Goal: Task Accomplishment & Management: Manage account settings

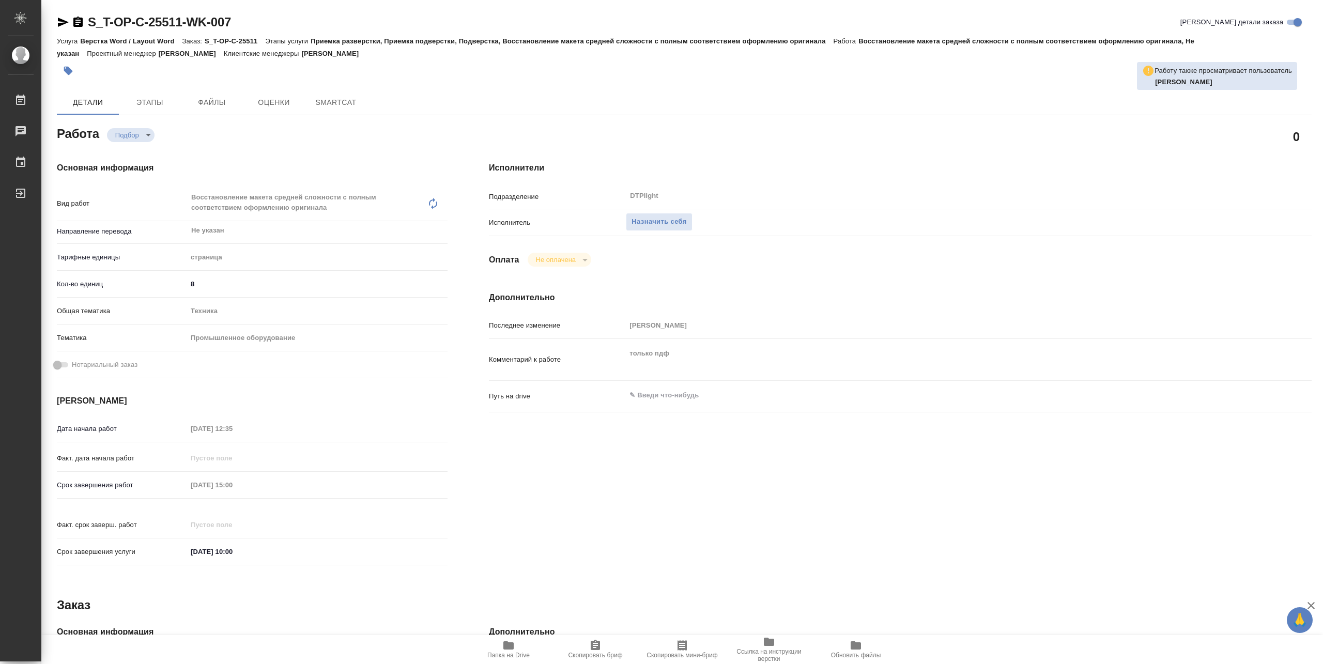
type textarea "x"
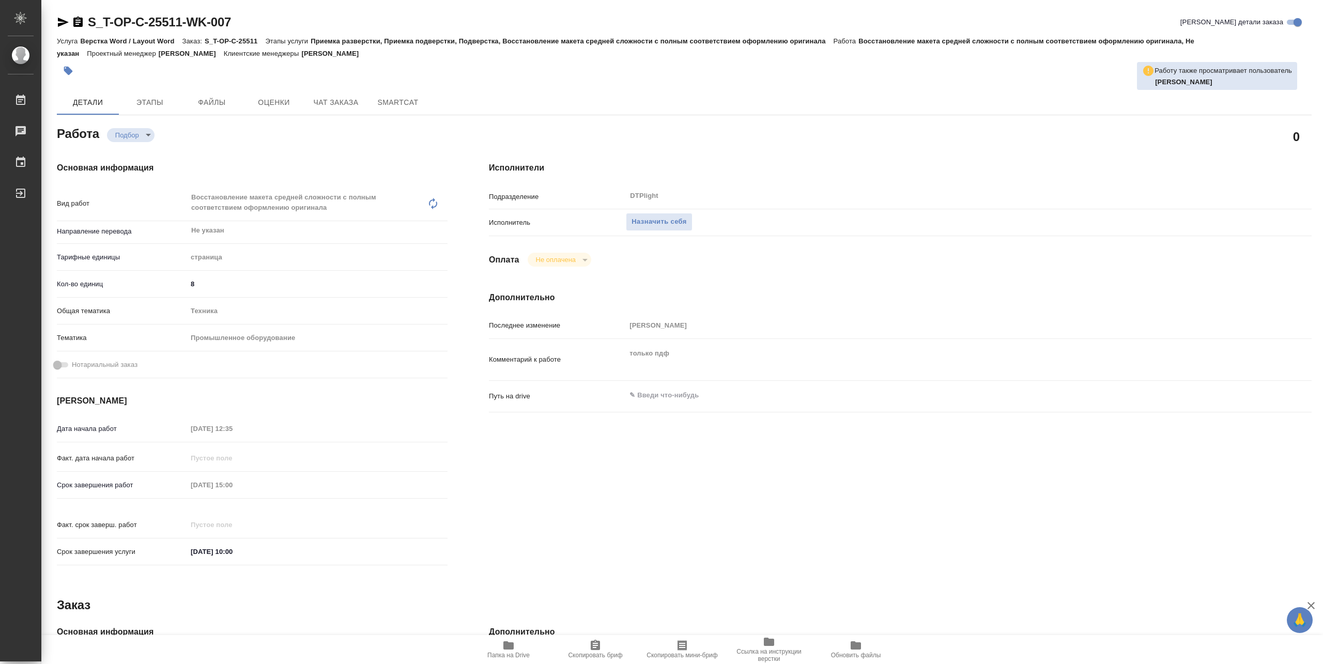
type textarea "x"
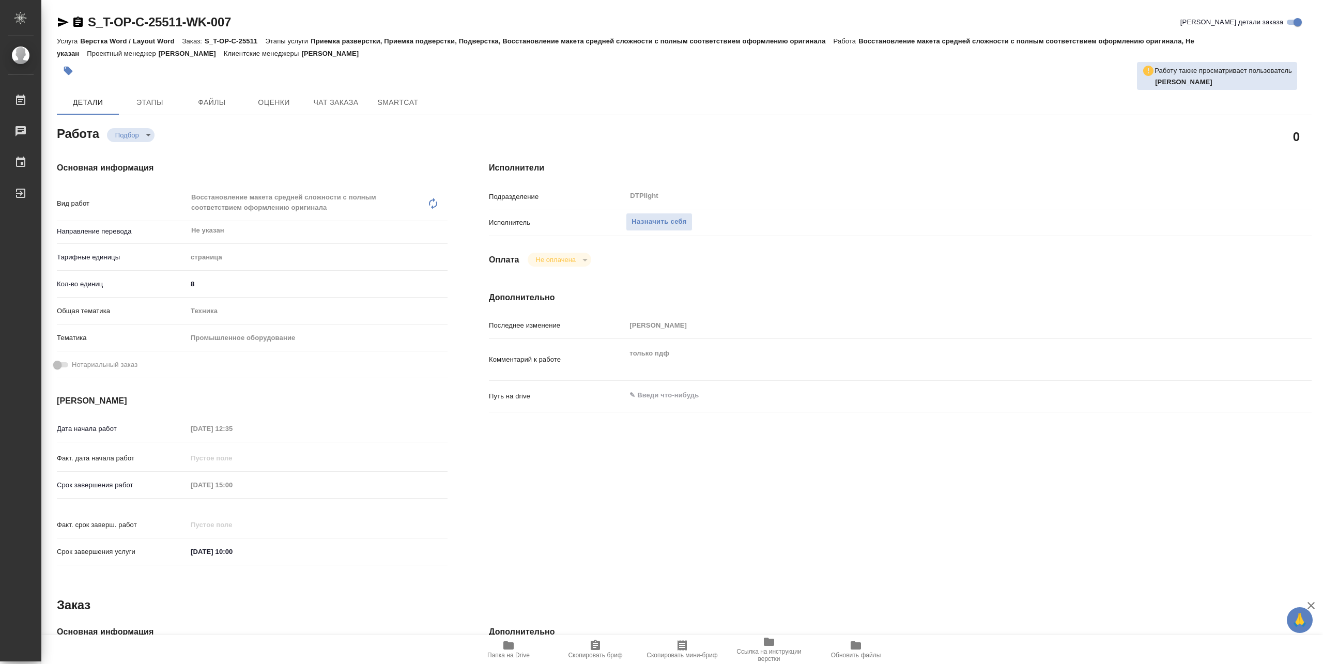
type textarea "x"
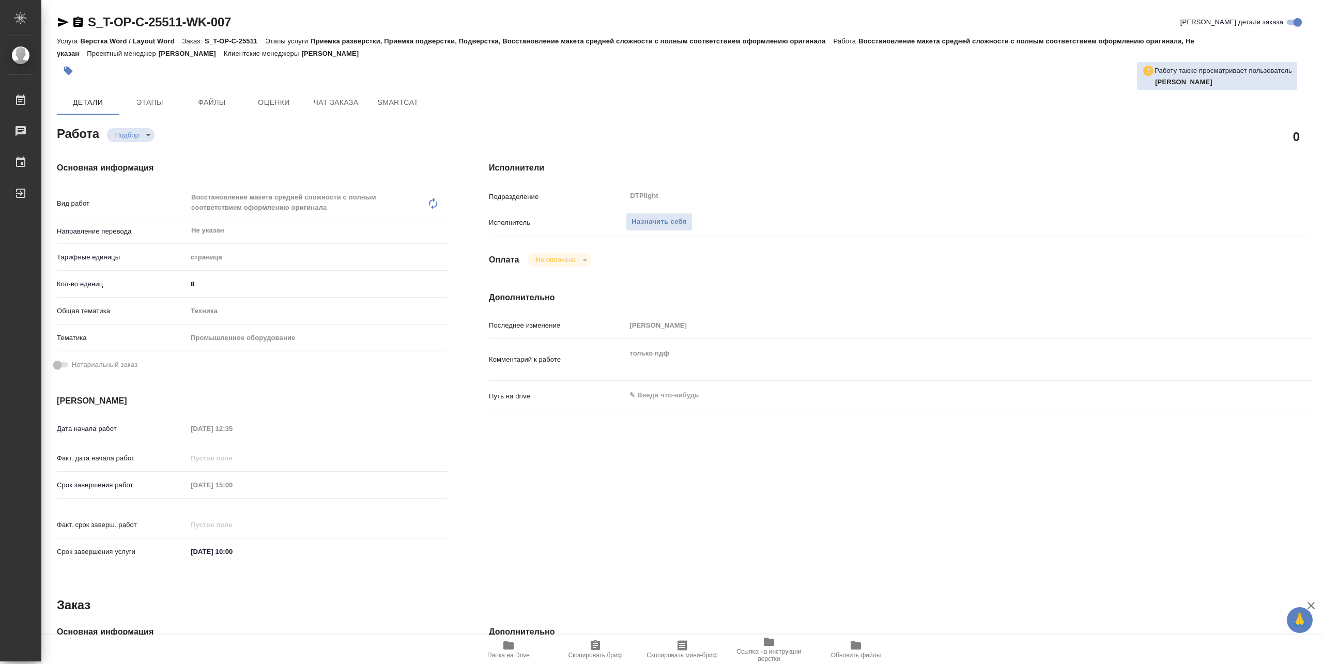
type textarea "x"
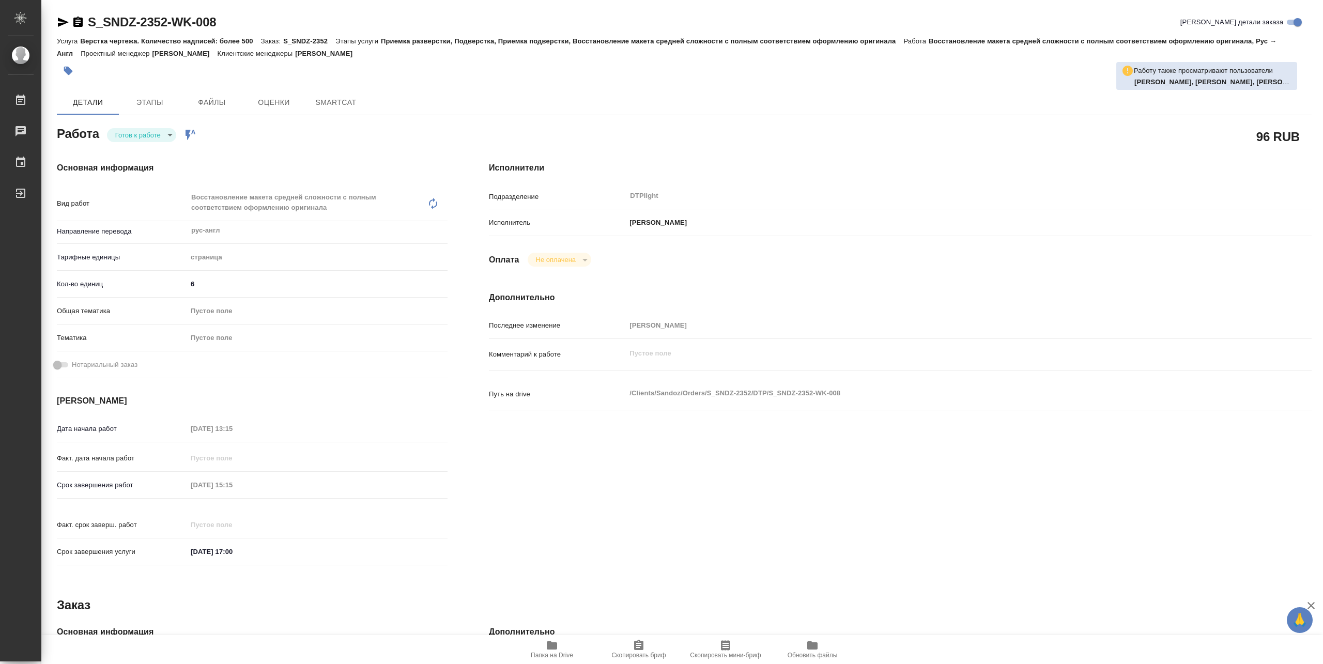
type textarea "x"
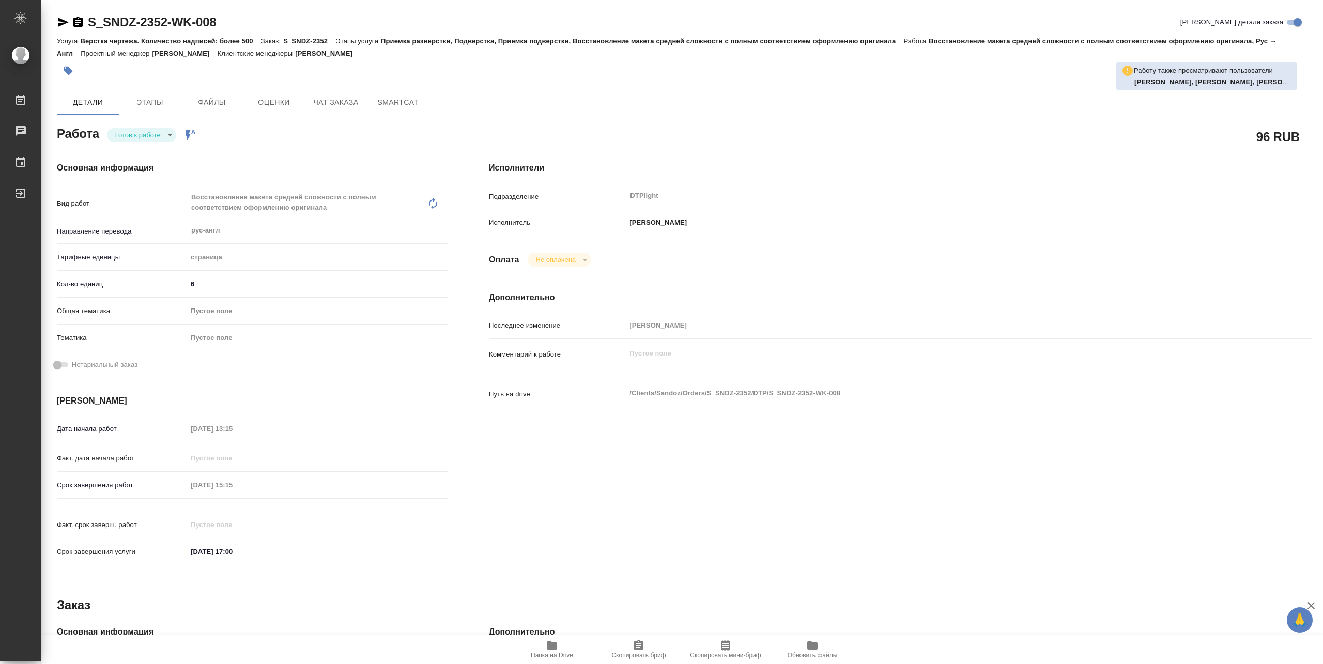
type textarea "x"
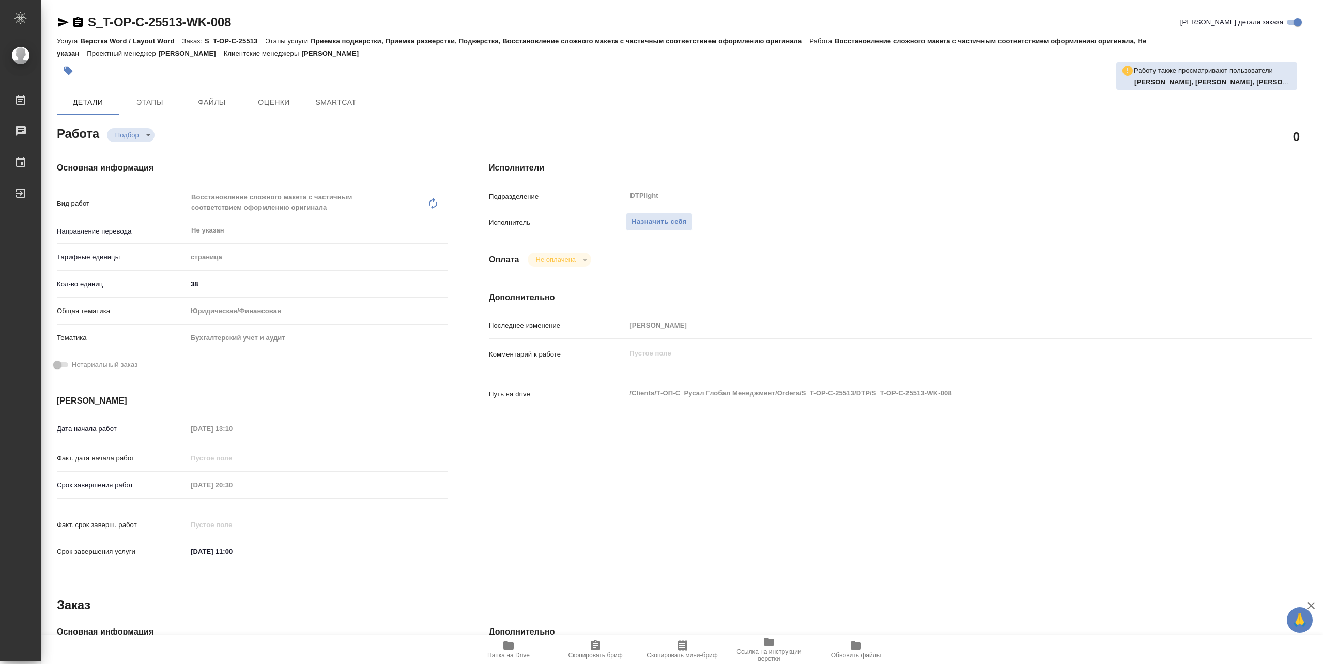
type textarea "x"
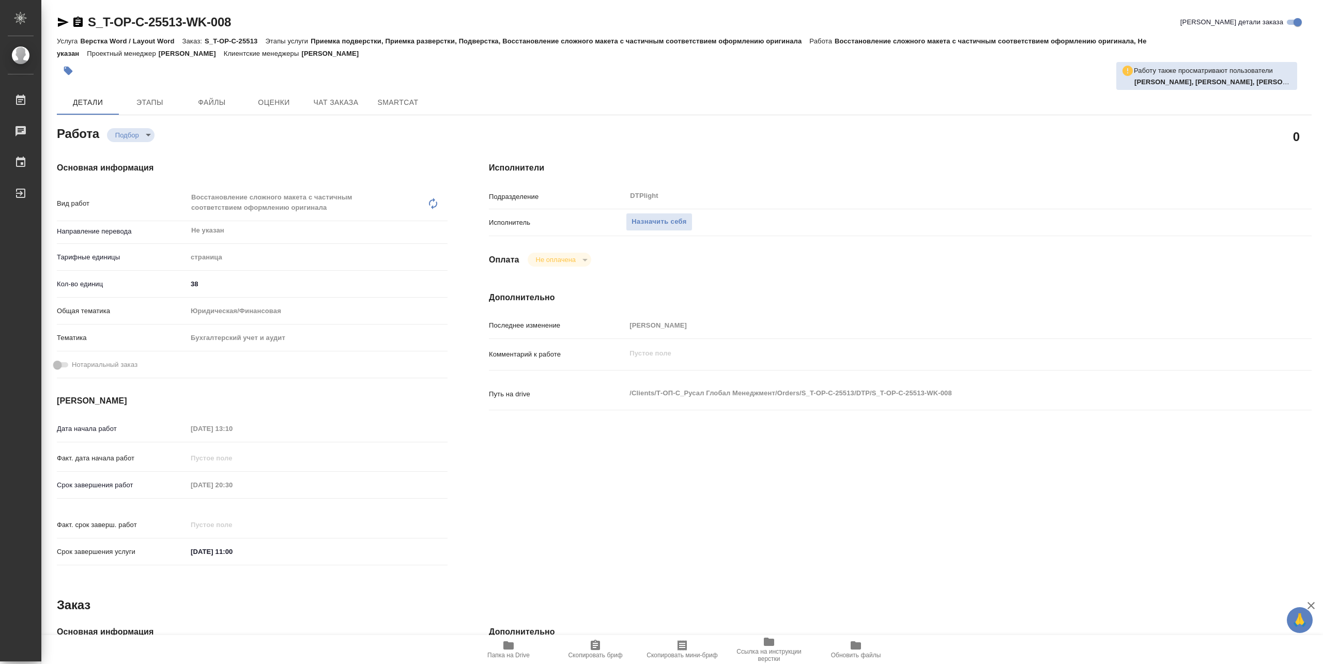
type textarea "x"
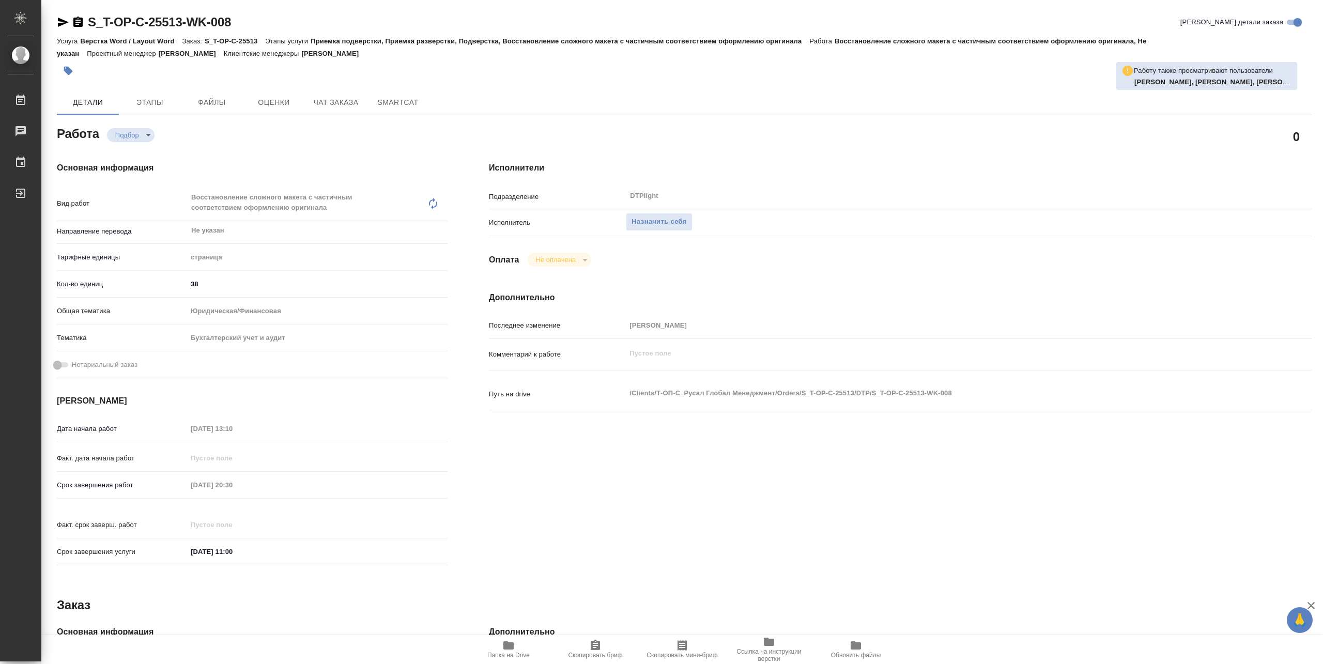
type textarea "x"
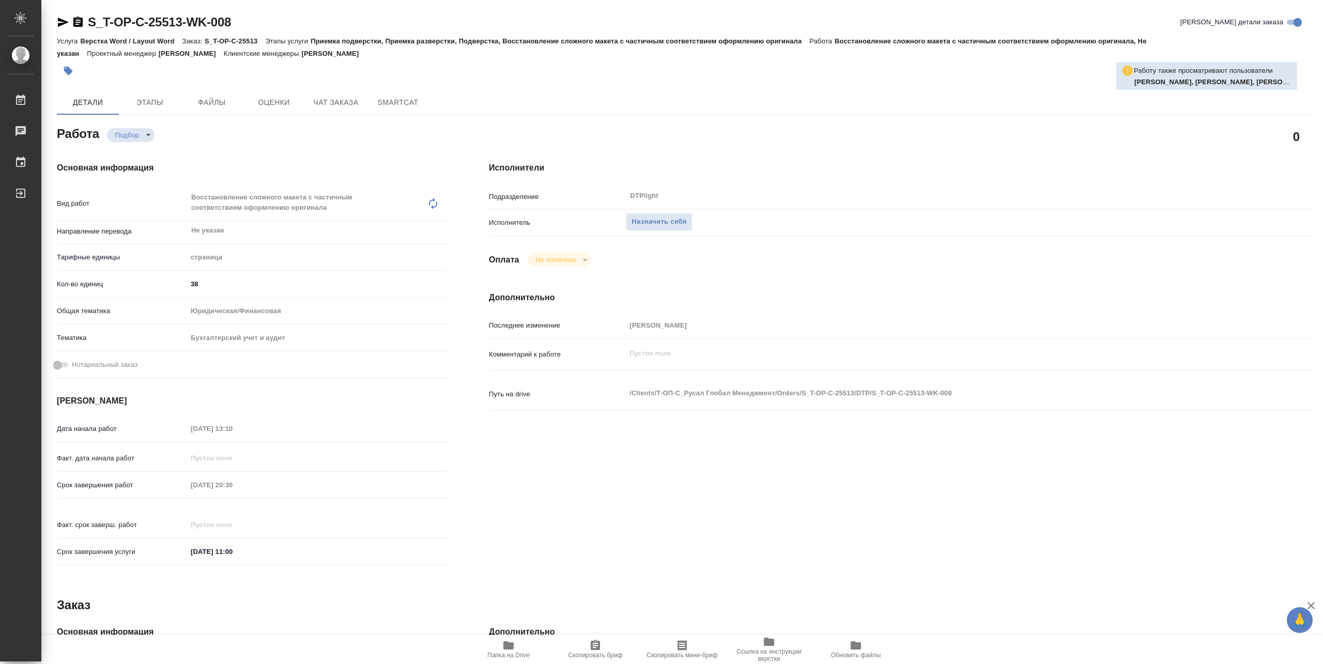
type textarea "x"
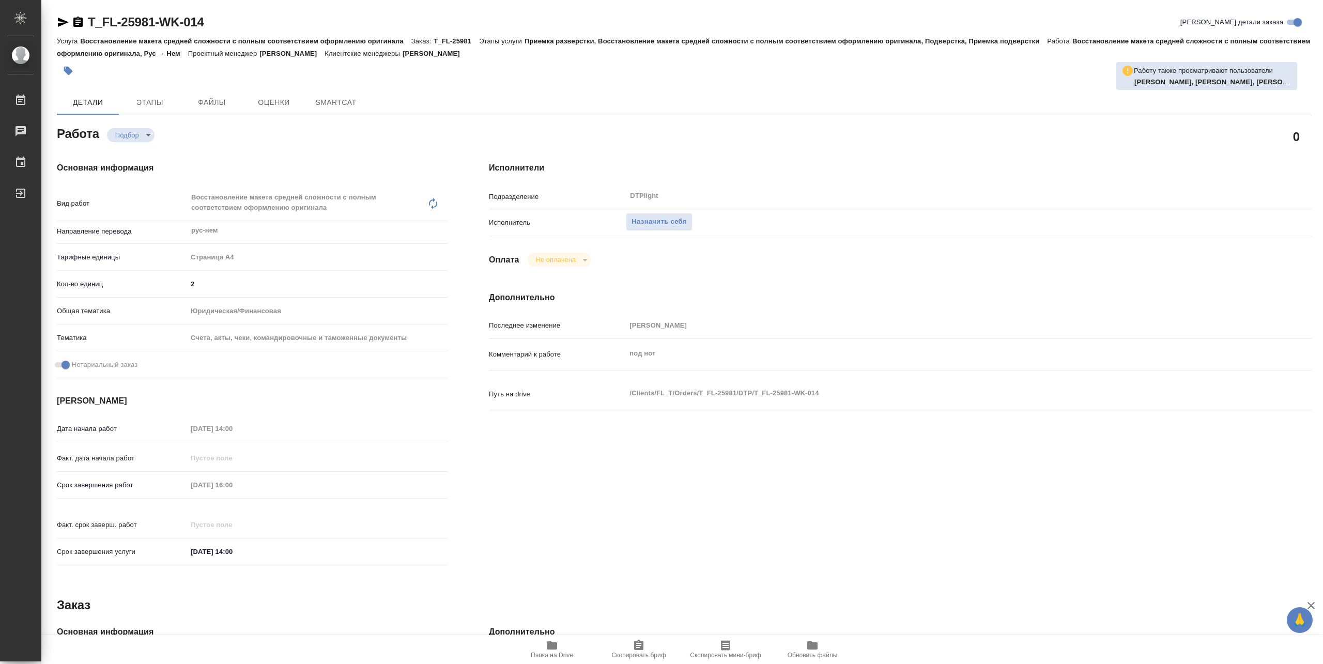
type textarea "x"
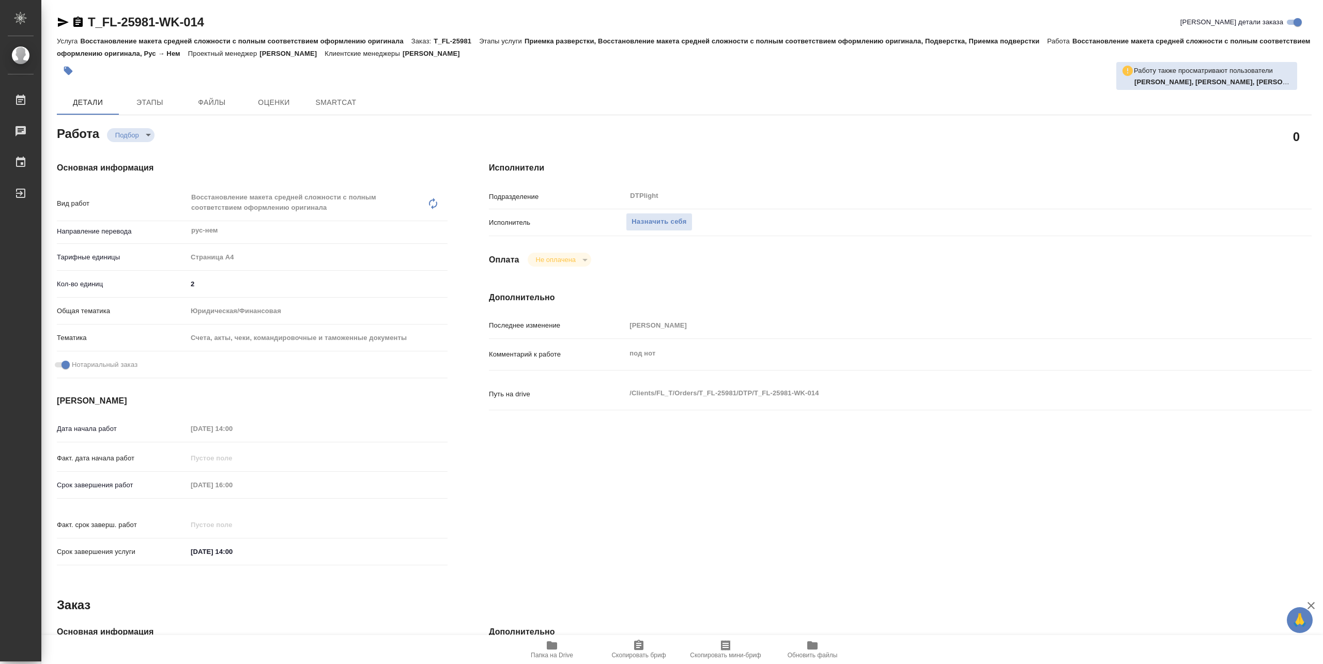
type textarea "x"
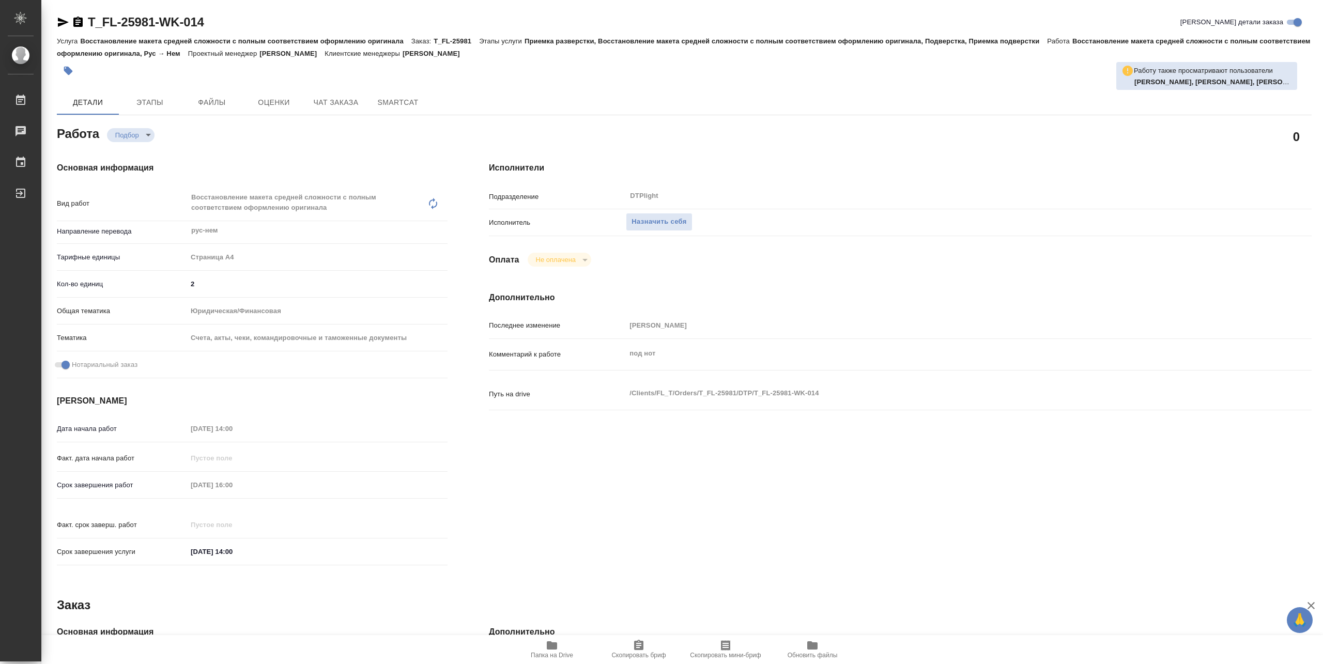
type textarea "x"
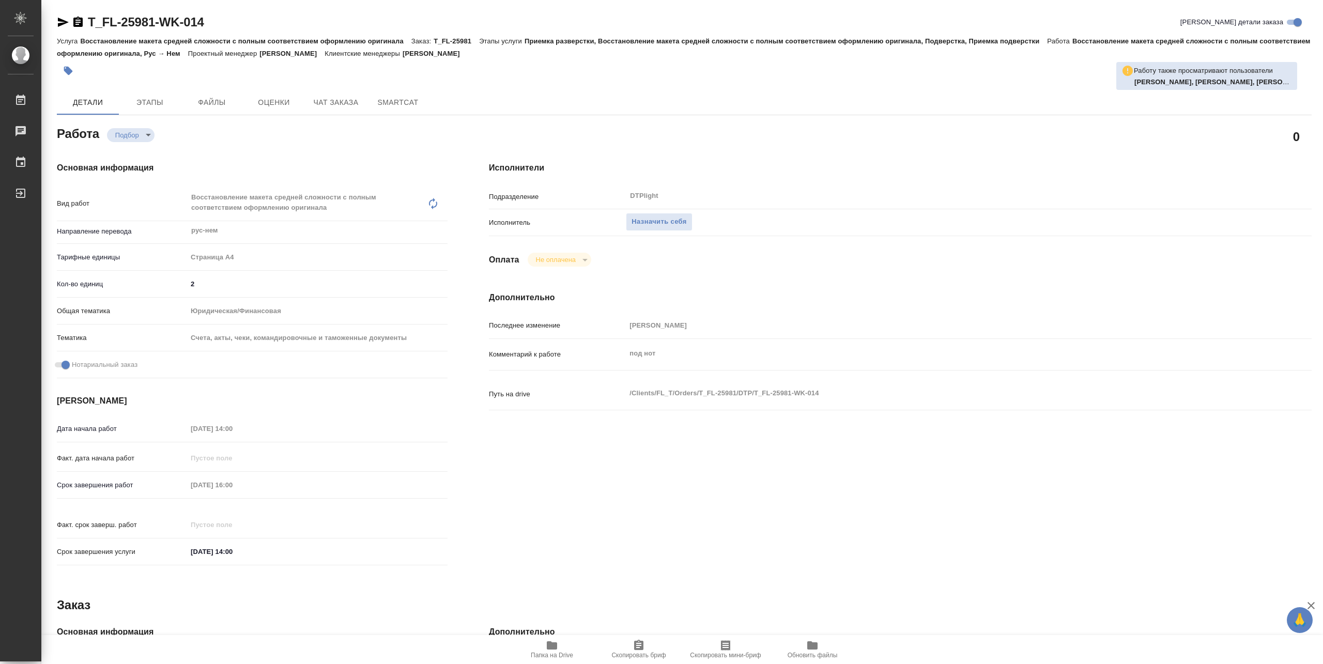
type textarea "x"
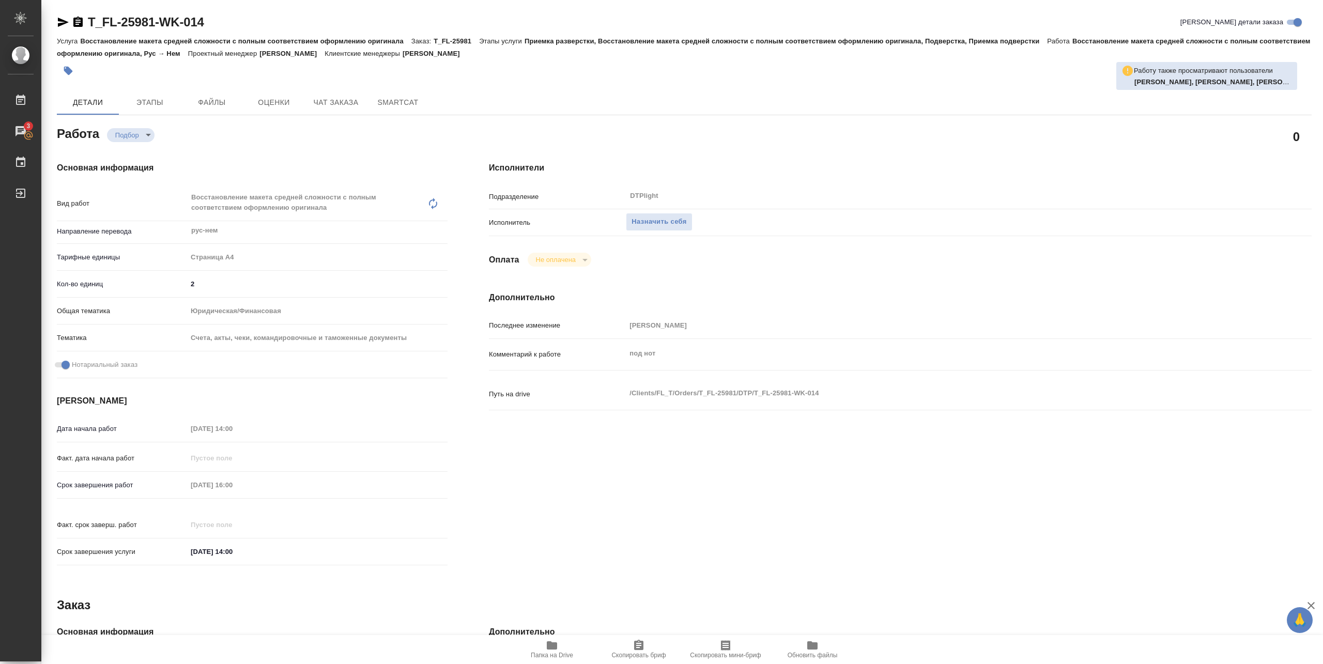
click at [551, 652] on span "Папка на Drive" at bounding box center [552, 655] width 42 height 7
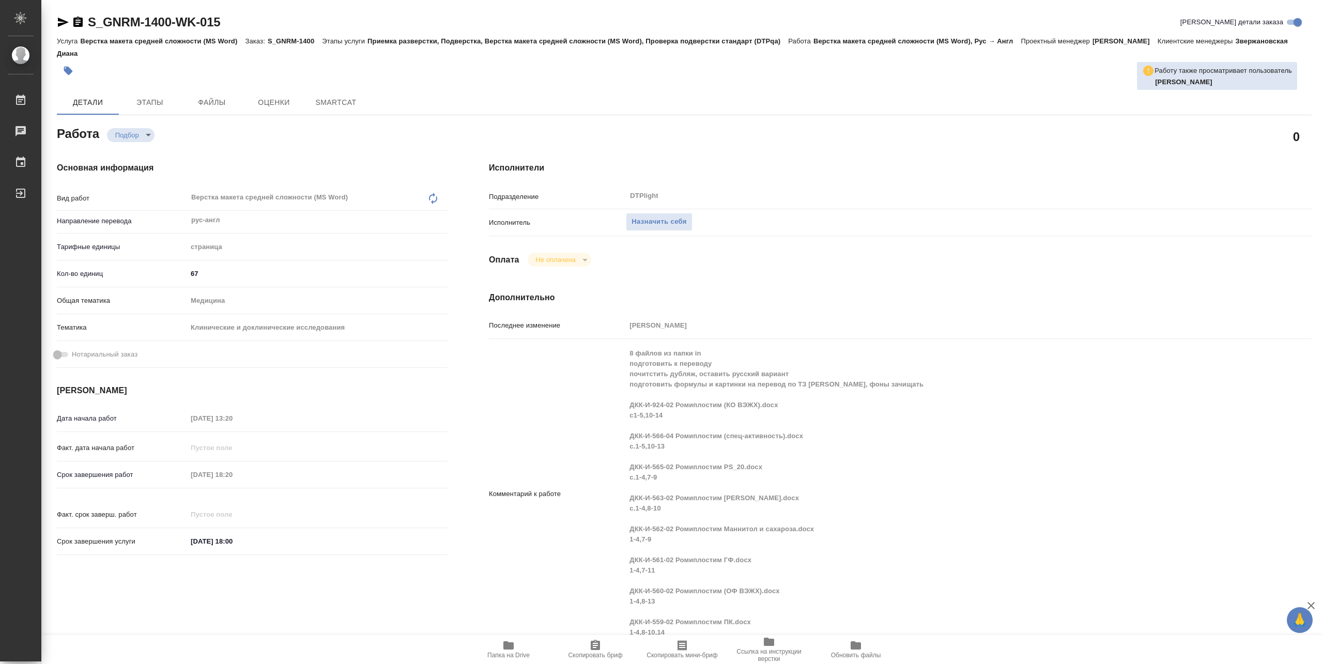
type textarea "x"
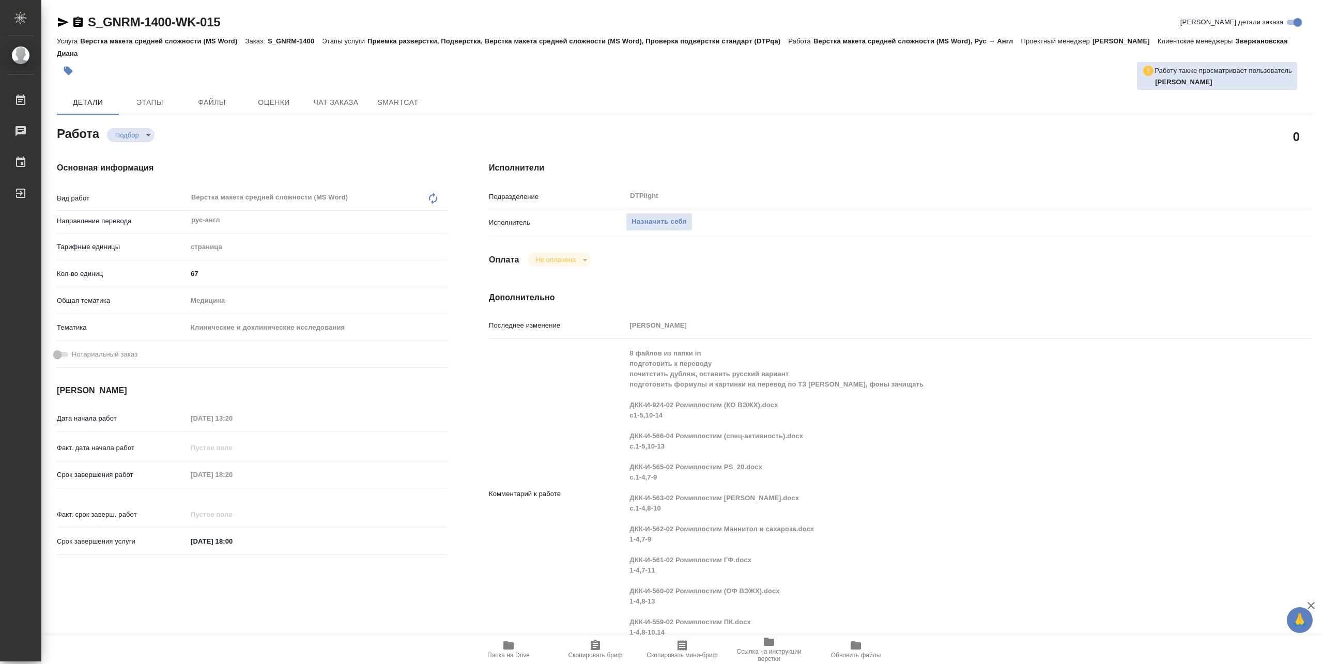
type textarea "x"
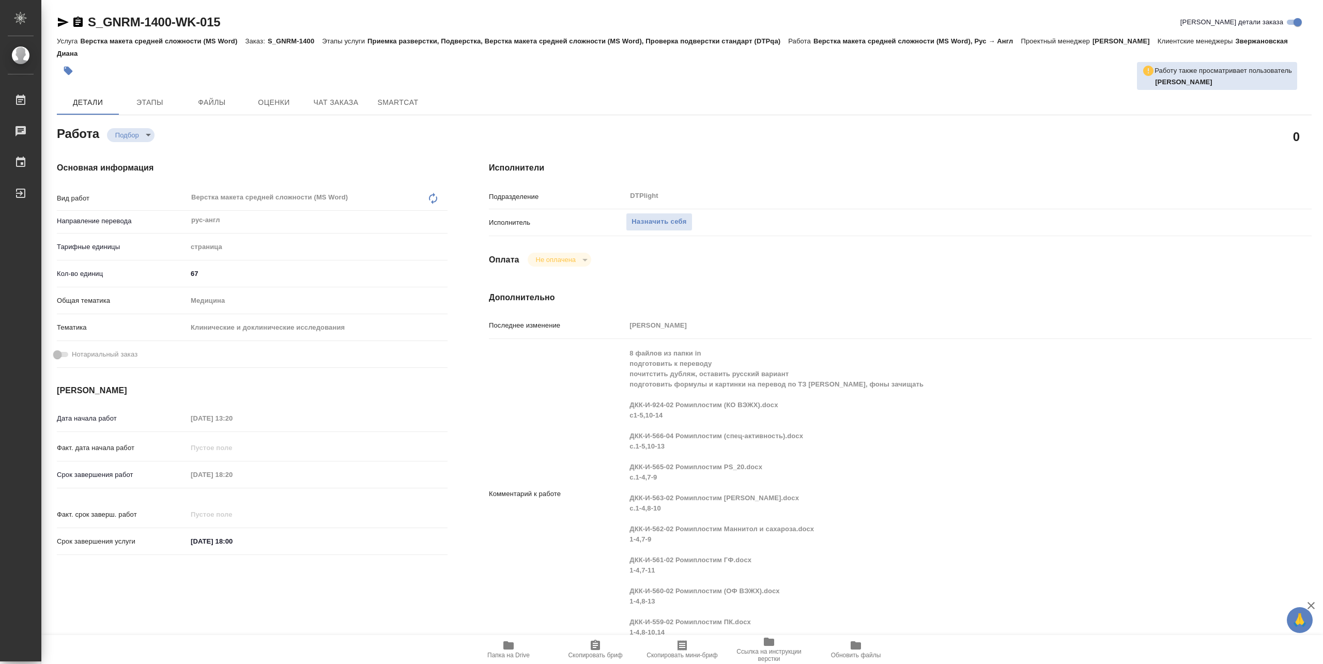
type textarea "x"
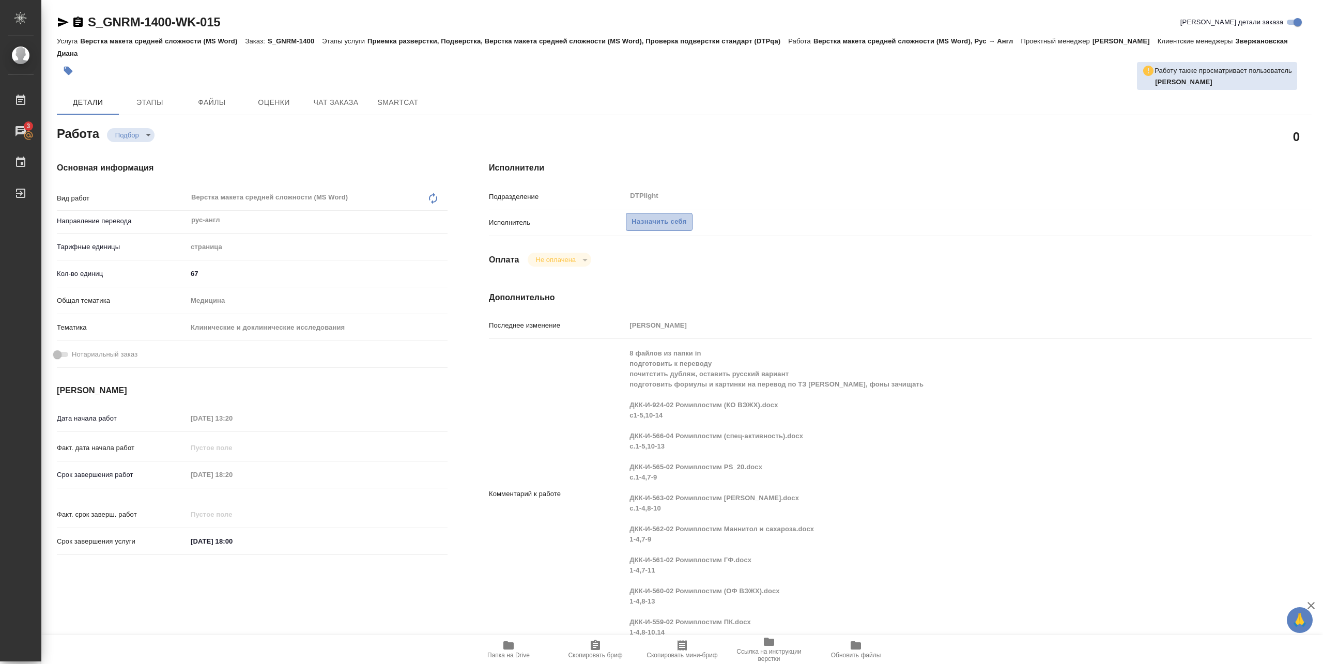
click at [648, 216] on span "Назначить себя" at bounding box center [658, 222] width 55 height 12
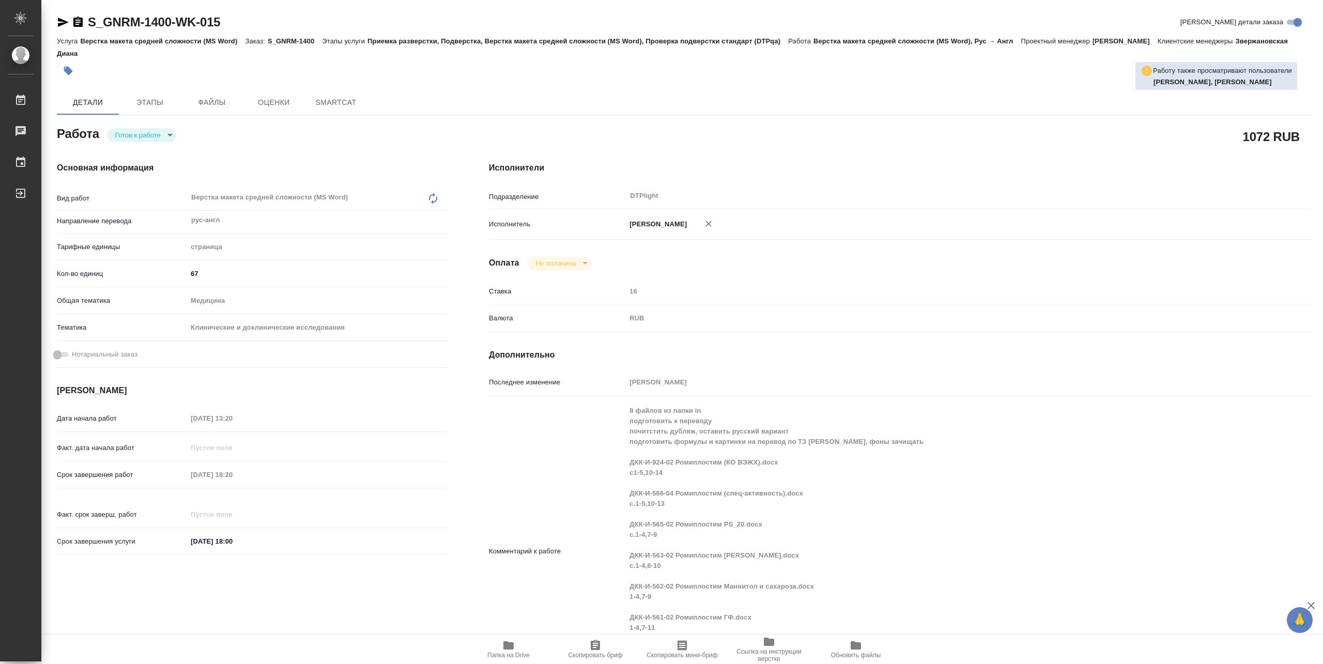
type textarea "x"
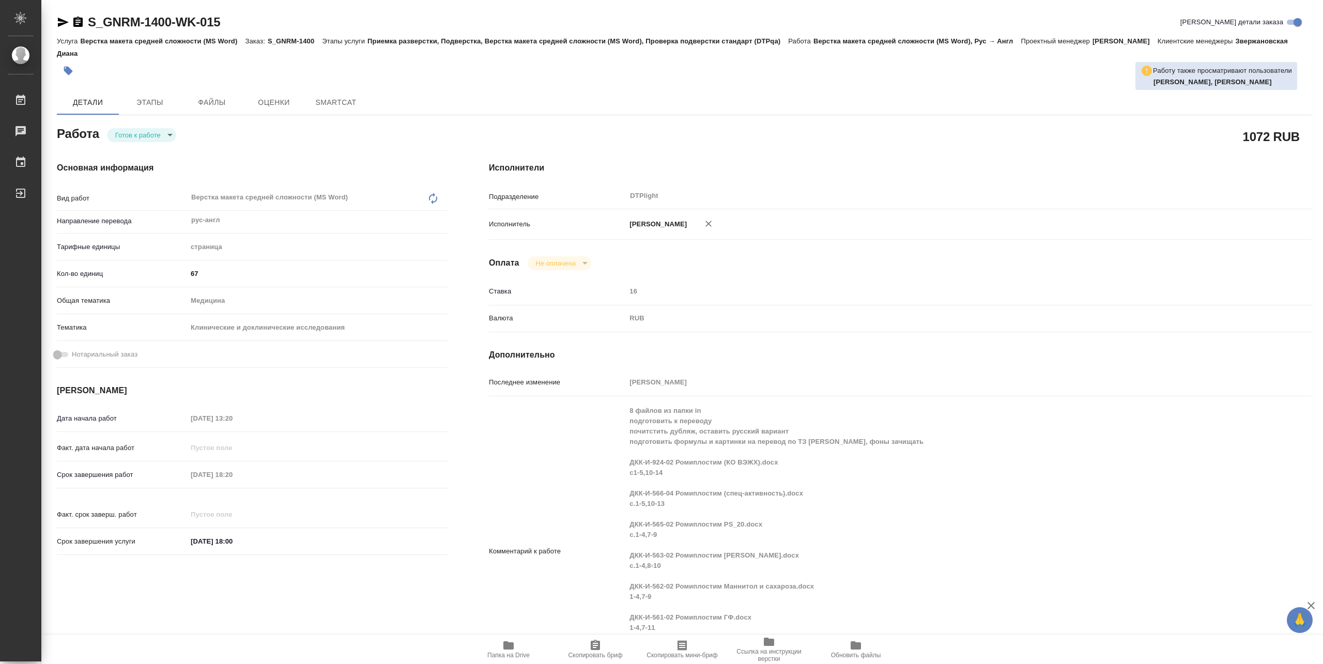
type textarea "x"
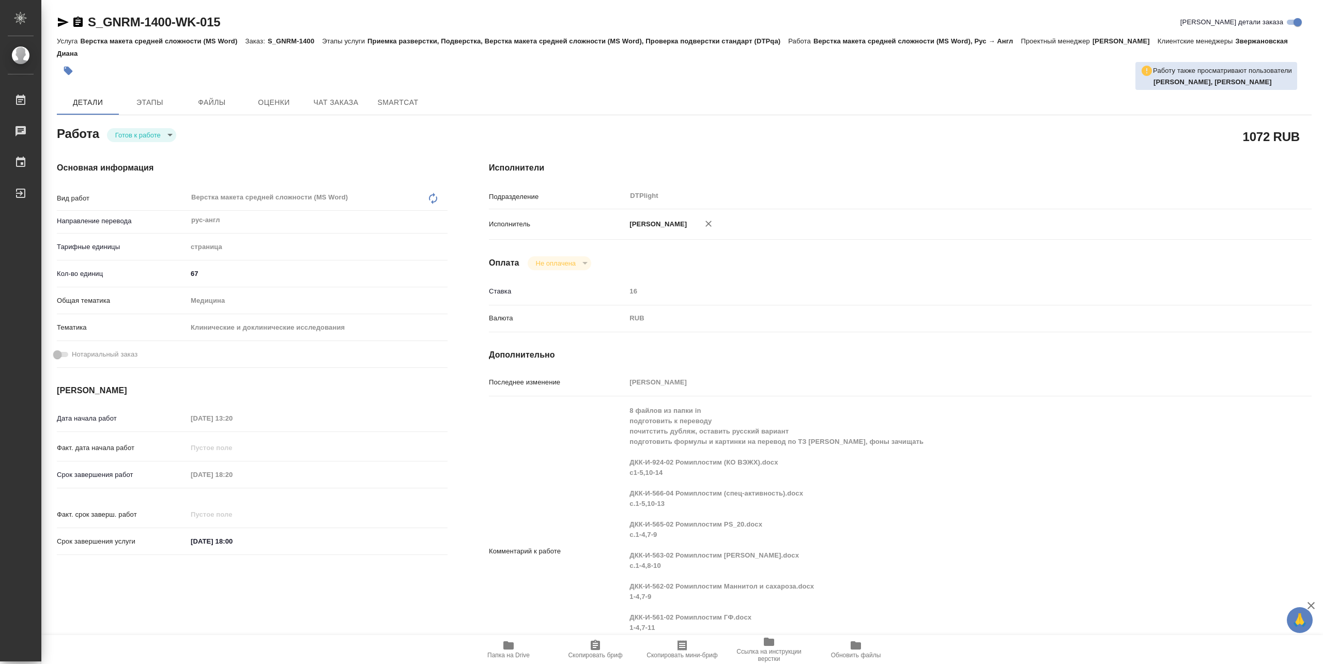
type textarea "x"
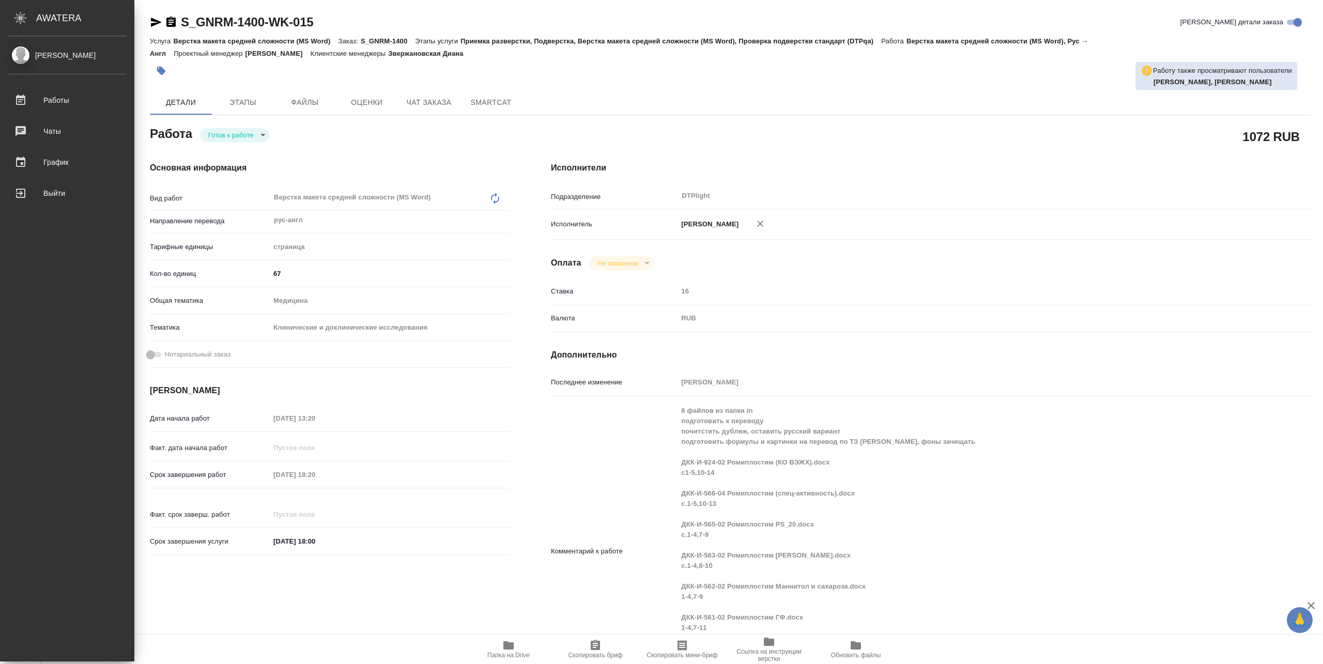
type textarea "x"
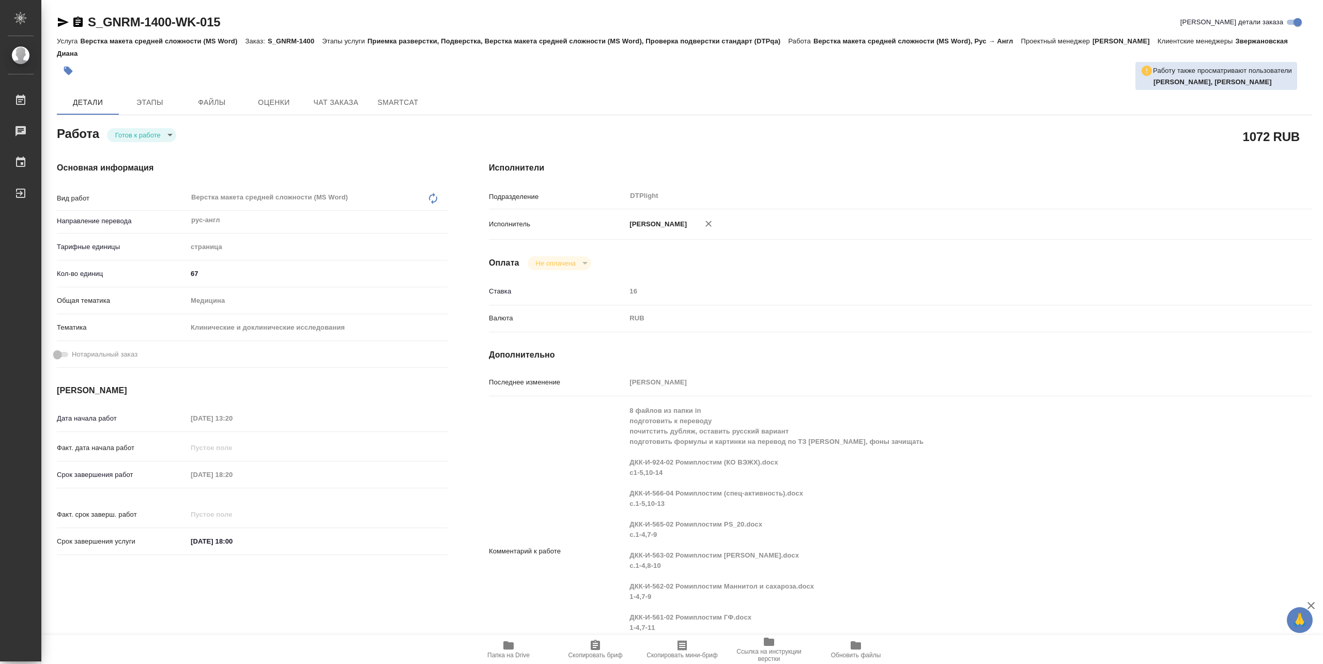
type textarea "x"
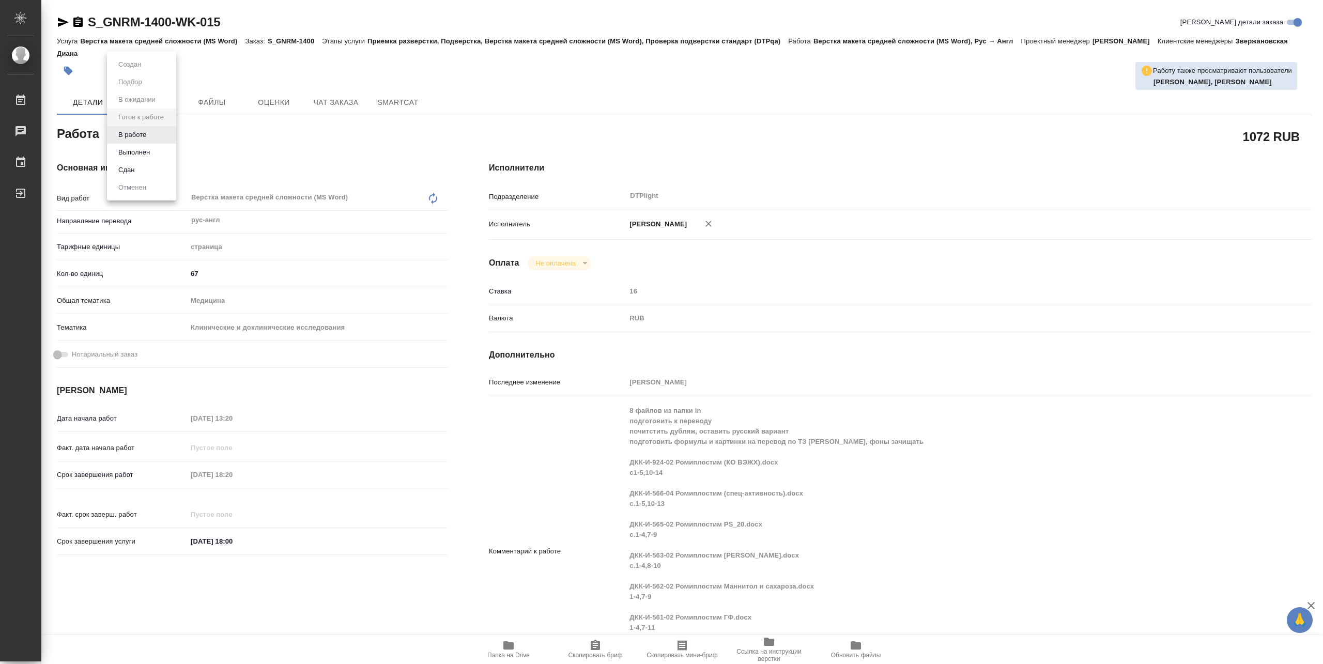
click at [144, 135] on body "🙏 .cls-1 fill:#fff; AWATERA Pankina Anna Работы Чаты График Выйти S_GNRM-1400-W…" at bounding box center [661, 332] width 1323 height 664
click at [141, 135] on button "В работе" at bounding box center [132, 134] width 34 height 11
type textarea "x"
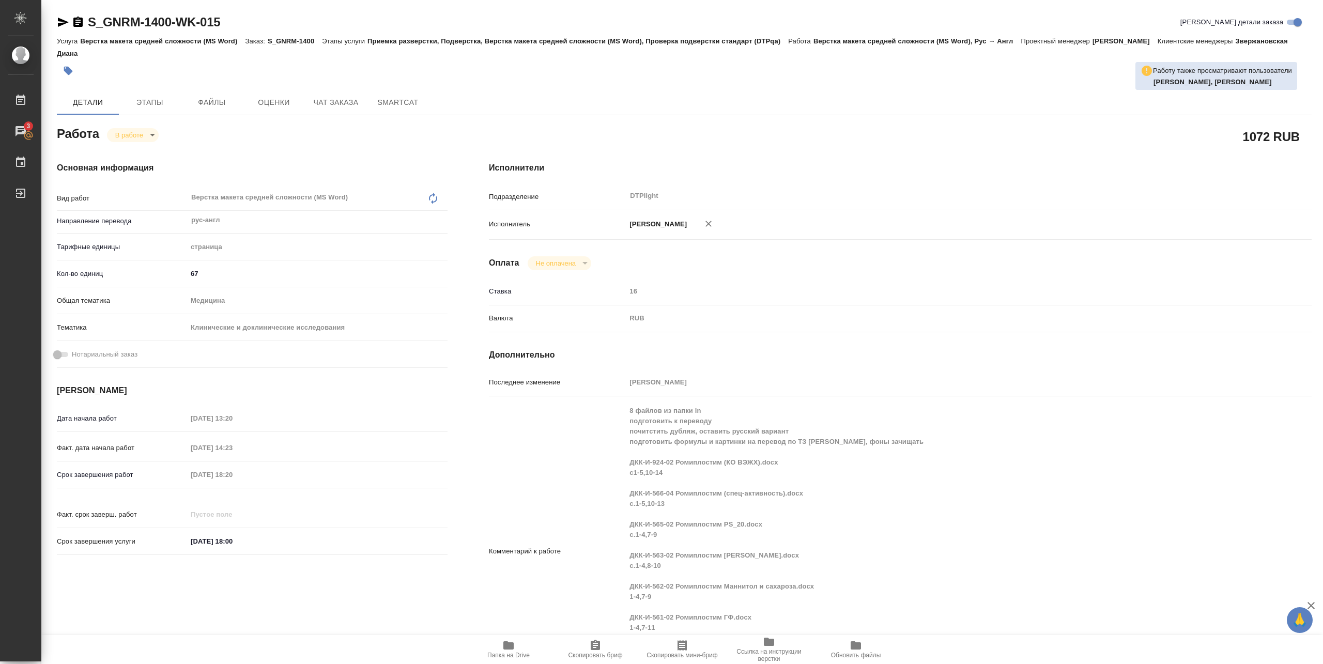
type textarea "x"
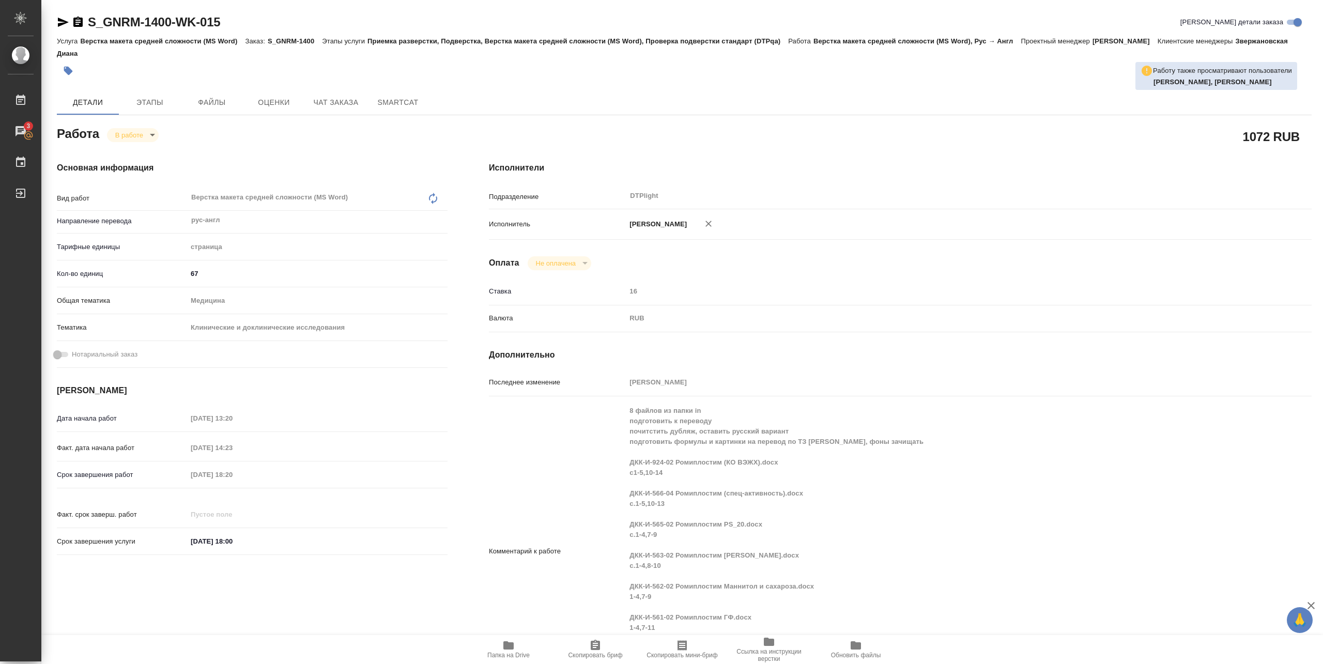
type textarea "x"
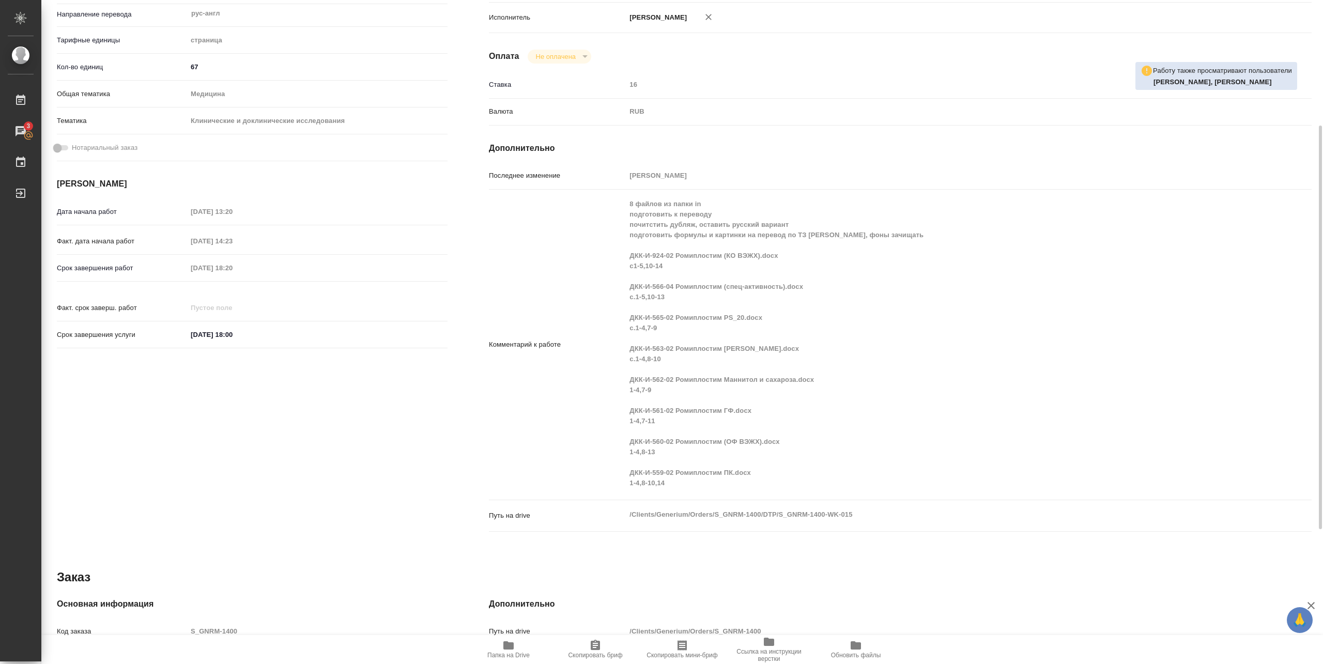
scroll to position [275, 0]
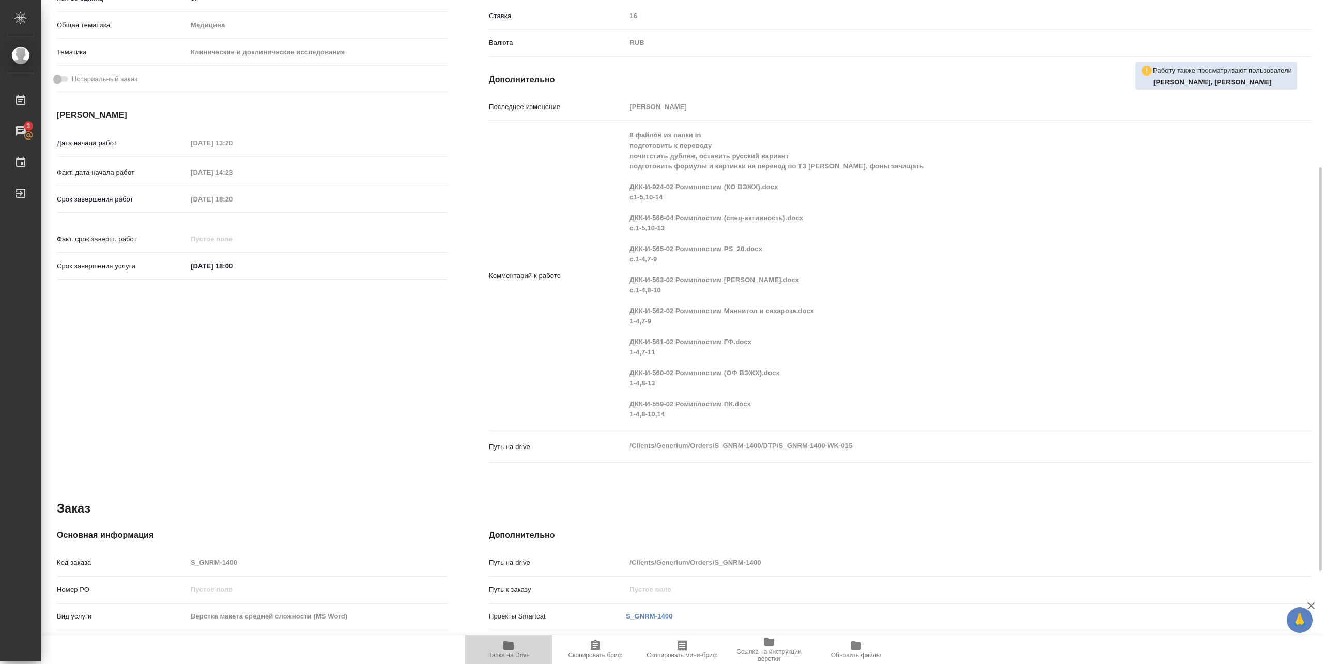
click at [517, 653] on span "Папка на Drive" at bounding box center [508, 655] width 42 height 7
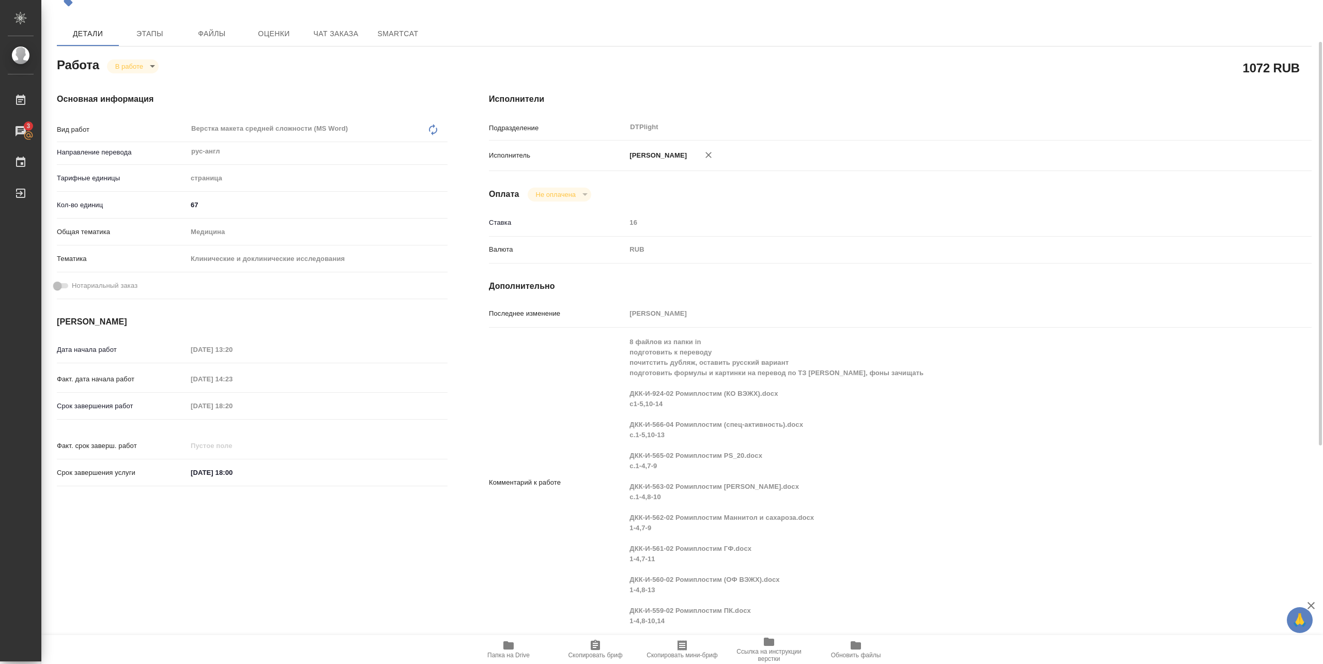
scroll to position [0, 0]
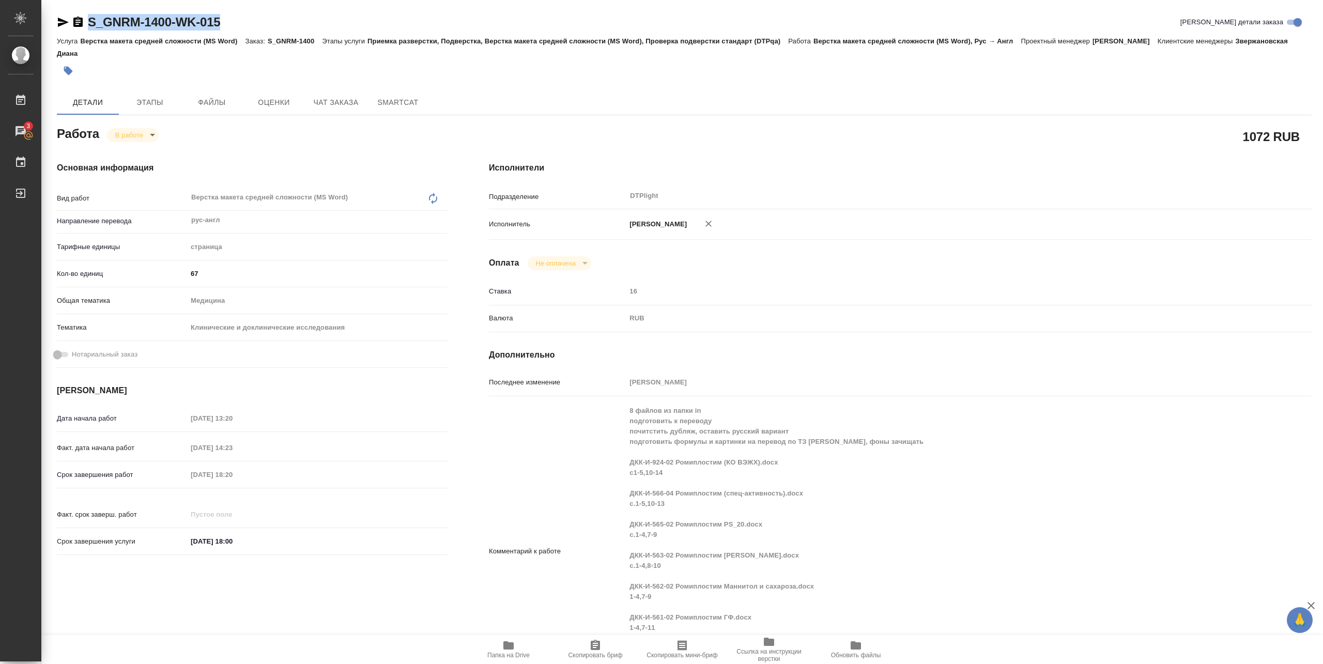
drag, startPoint x: 86, startPoint y: 30, endPoint x: 229, endPoint y: 14, distance: 144.5
click at [228, 9] on div "S_GNRM-1400-WK-015 Кратко детали заказа Услуга Верстка макета средней сложности…" at bounding box center [684, 540] width 1266 height 1081
copy link "S_GNRM-1400-WK-015"
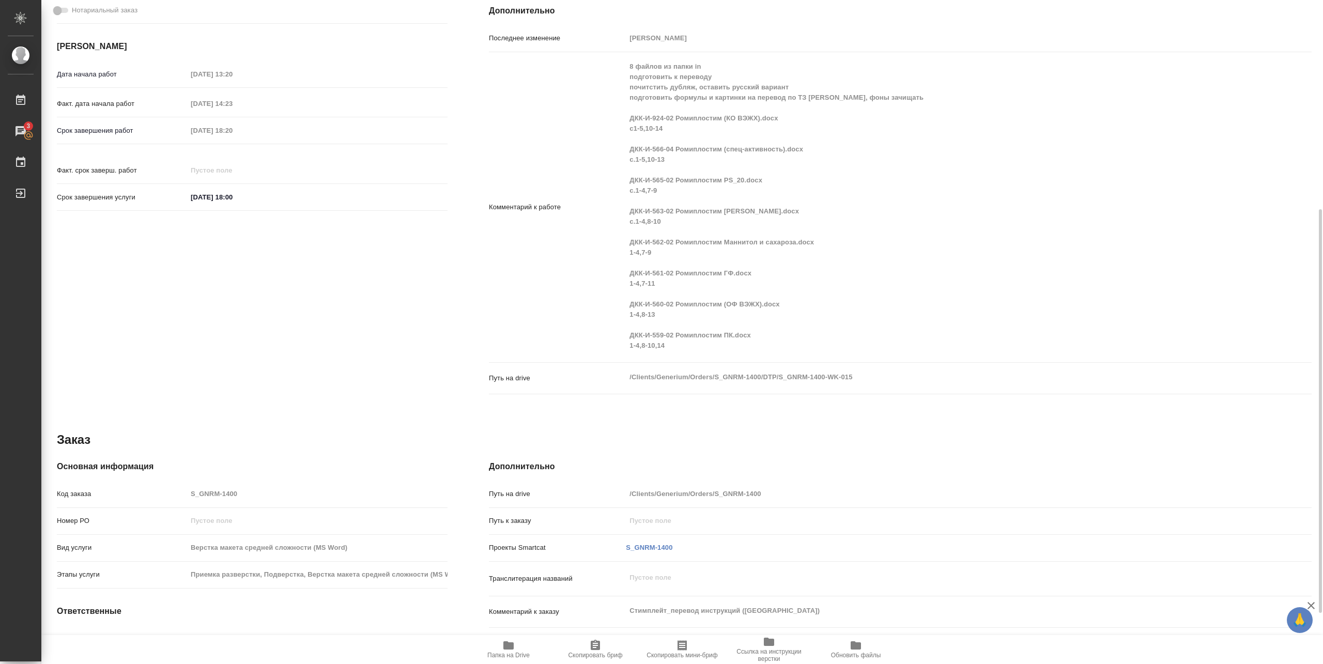
scroll to position [413, 0]
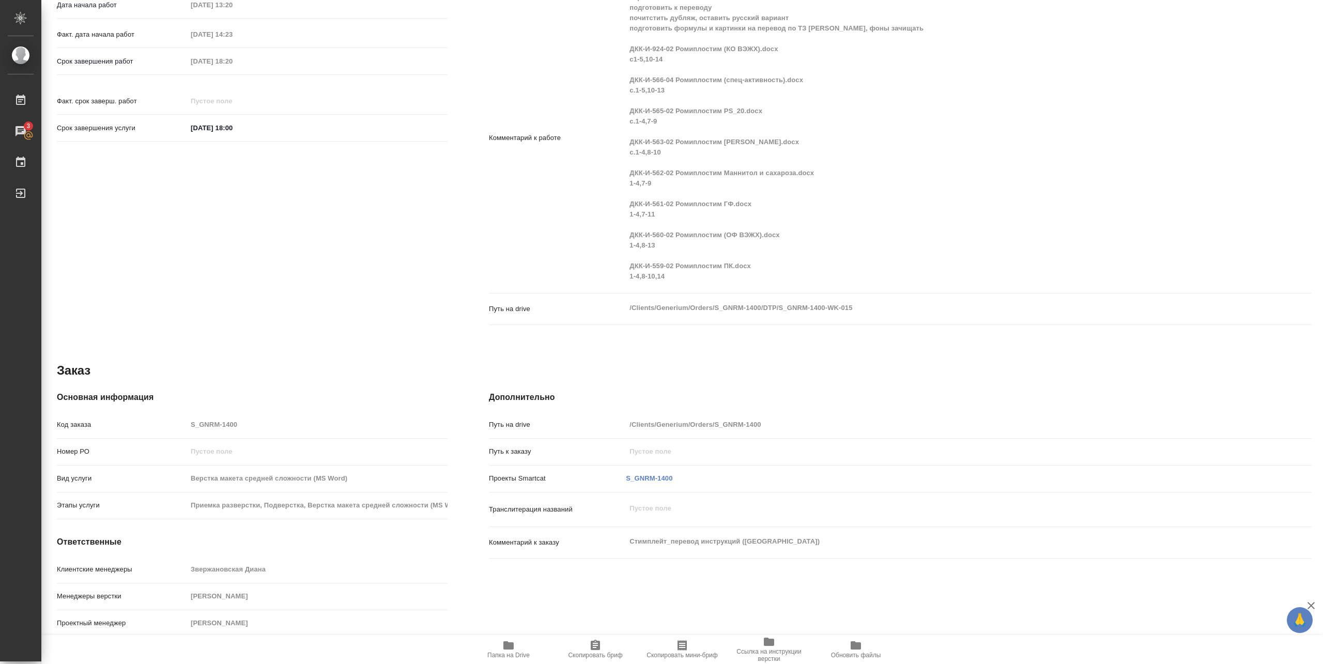
click at [765, 657] on span "Ссылка на инструкции верстки" at bounding box center [769, 655] width 74 height 14
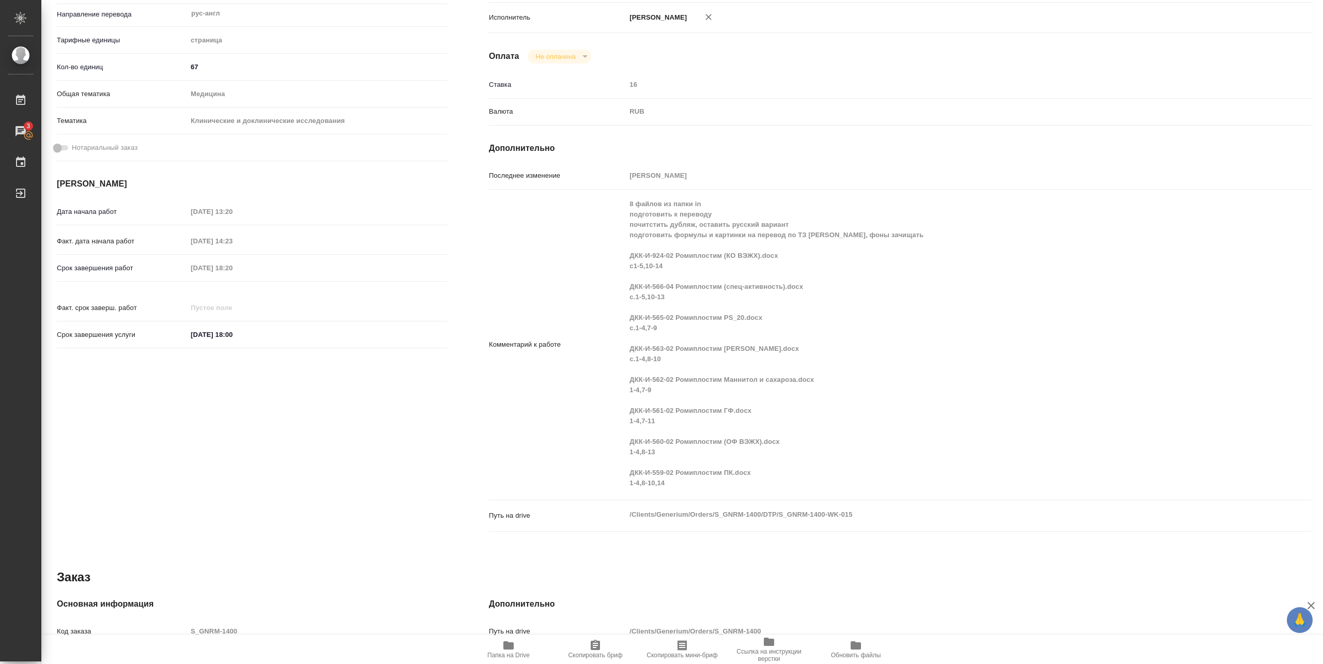
type textarea "x"
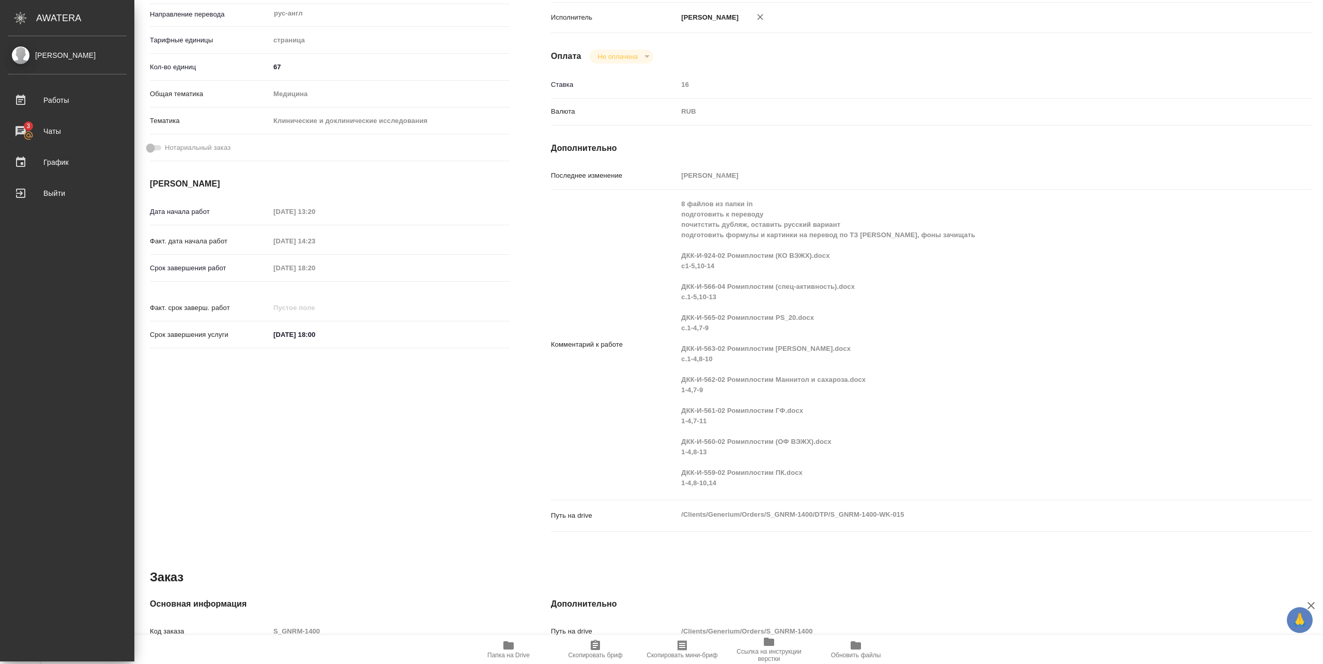
type textarea "x"
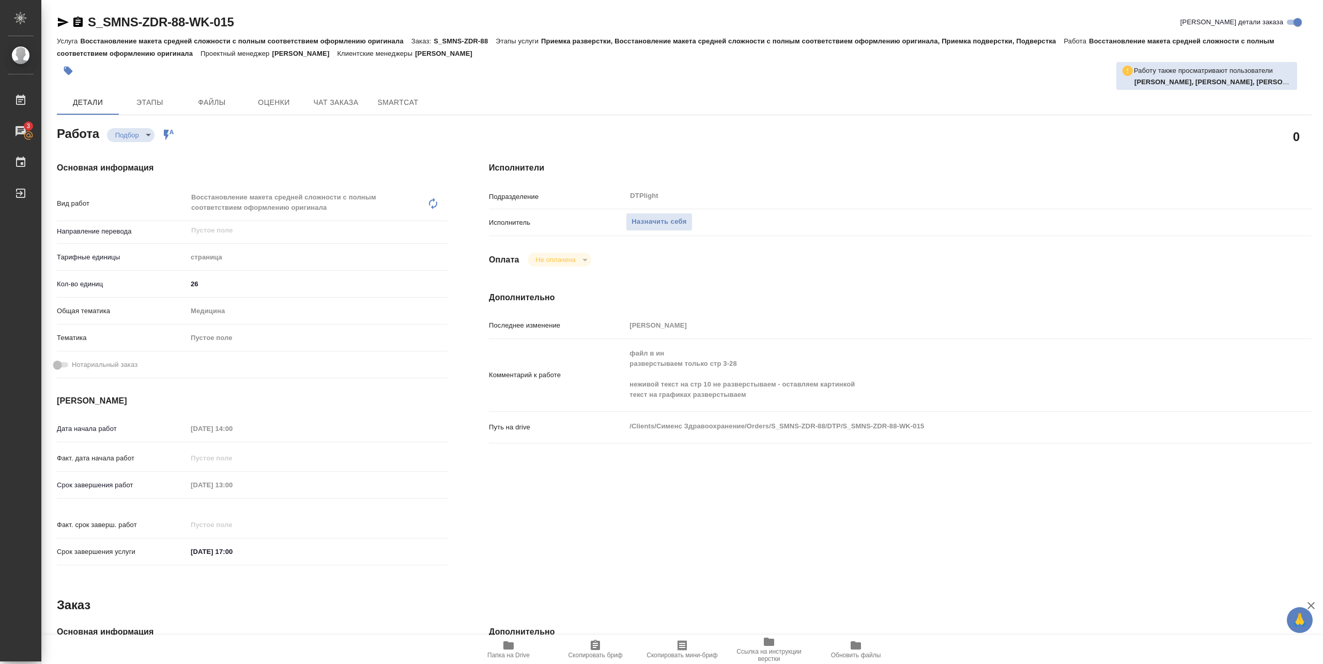
click at [517, 654] on span "Папка на Drive" at bounding box center [508, 655] width 42 height 7
type textarea "x"
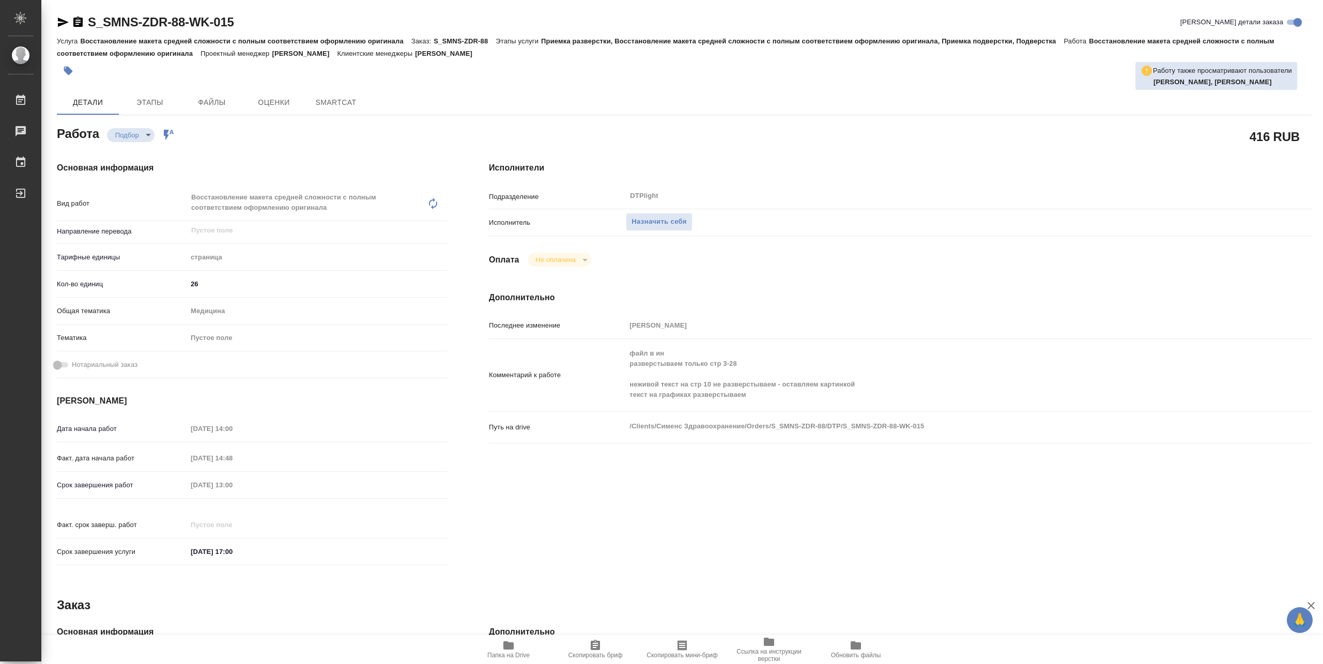
type textarea "x"
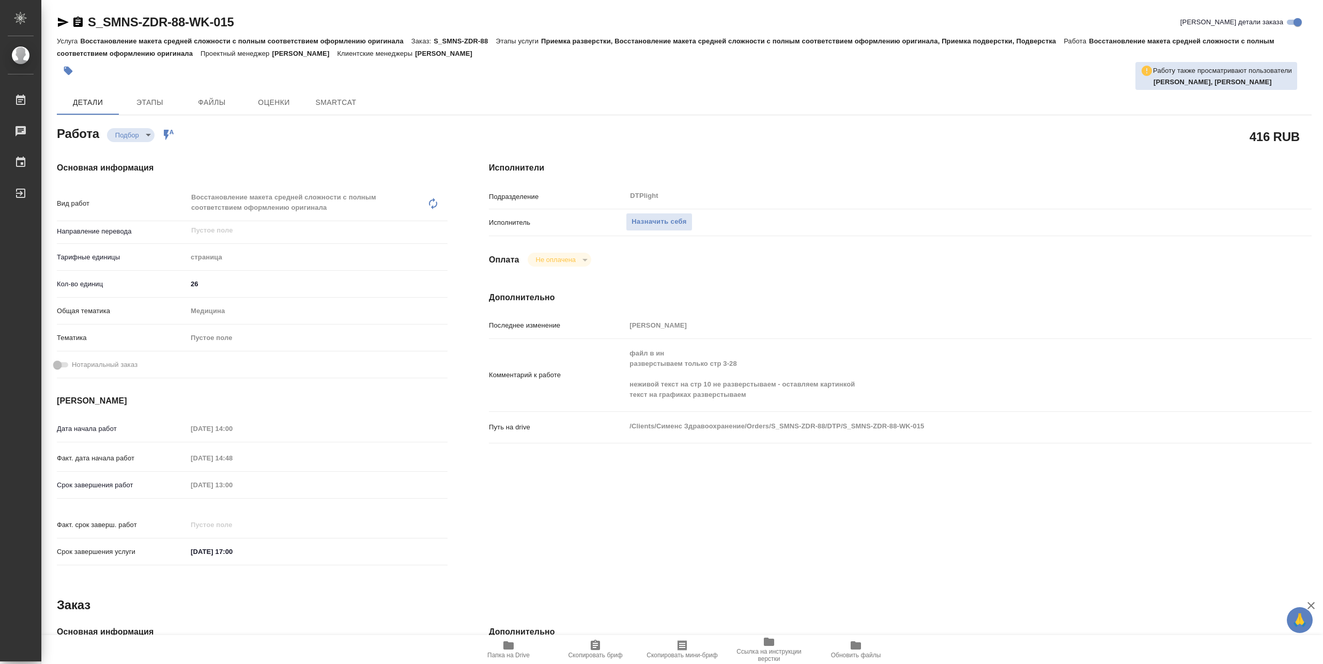
type textarea "x"
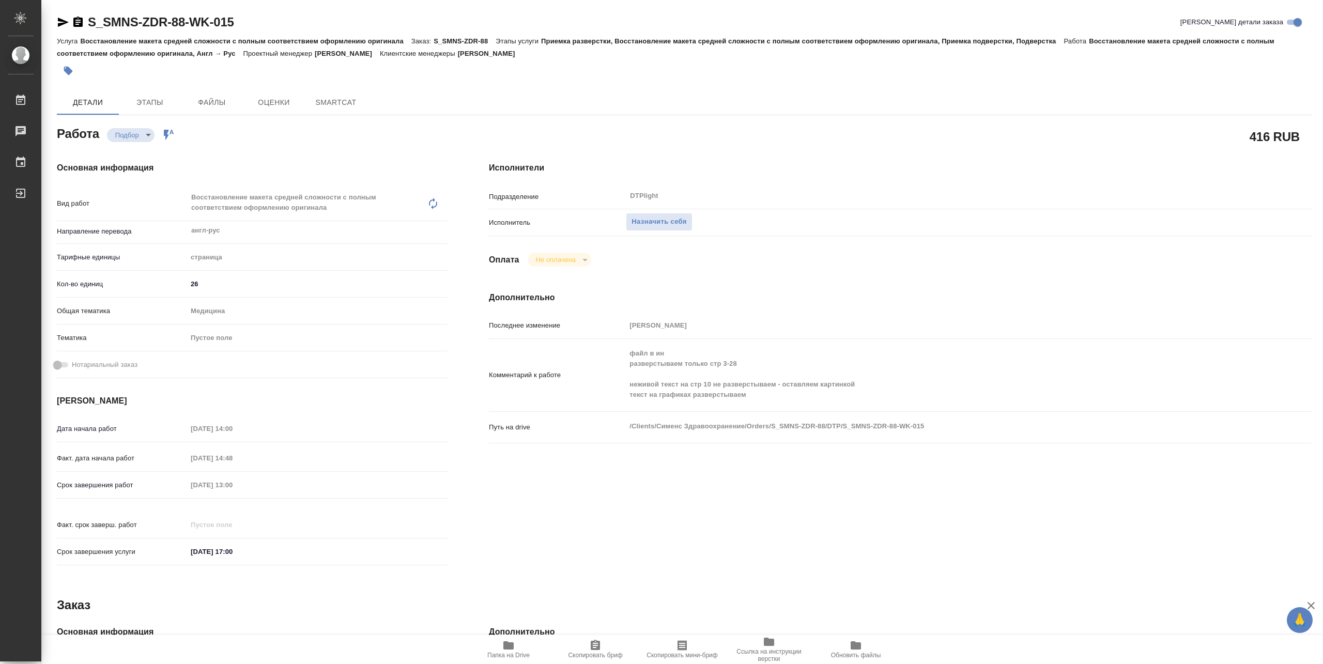
type textarea "x"
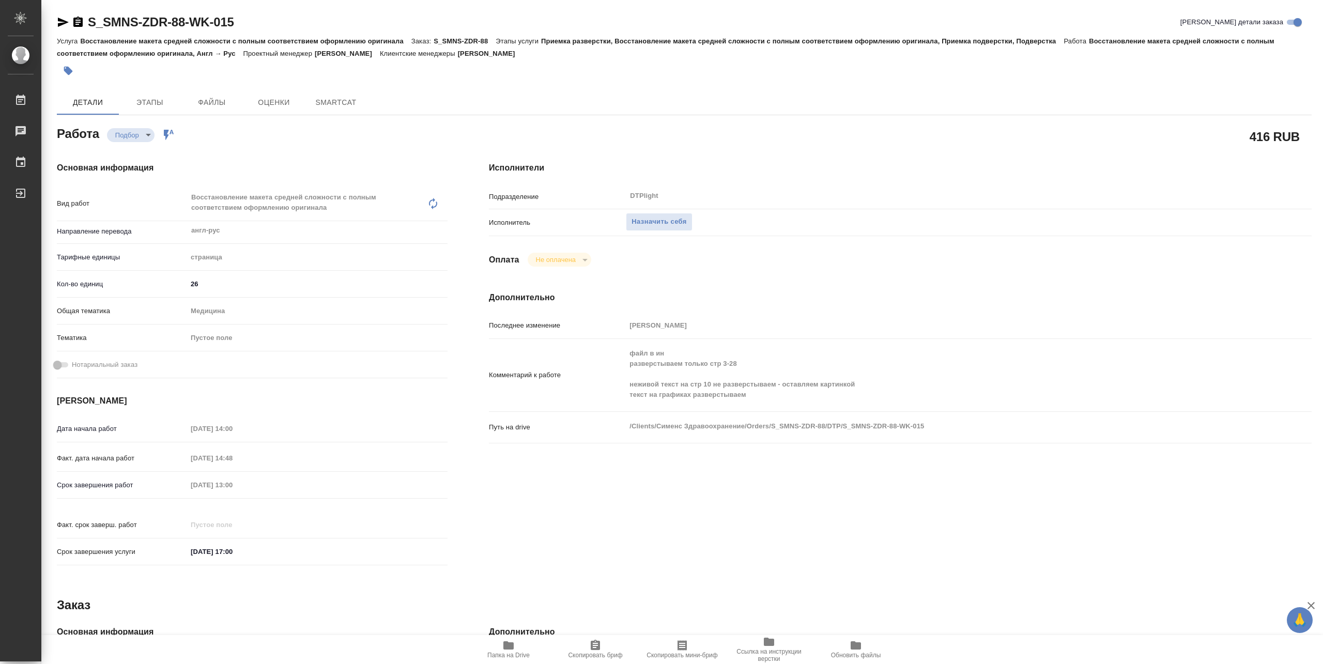
type textarea "x"
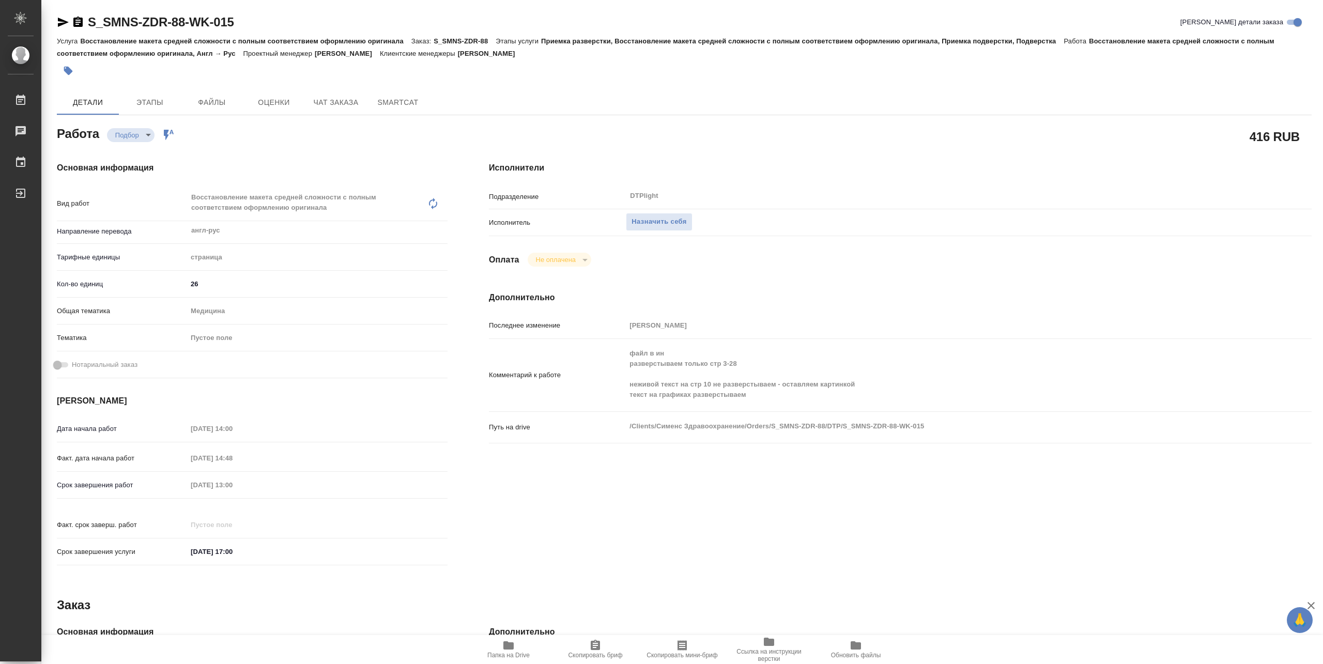
type textarea "x"
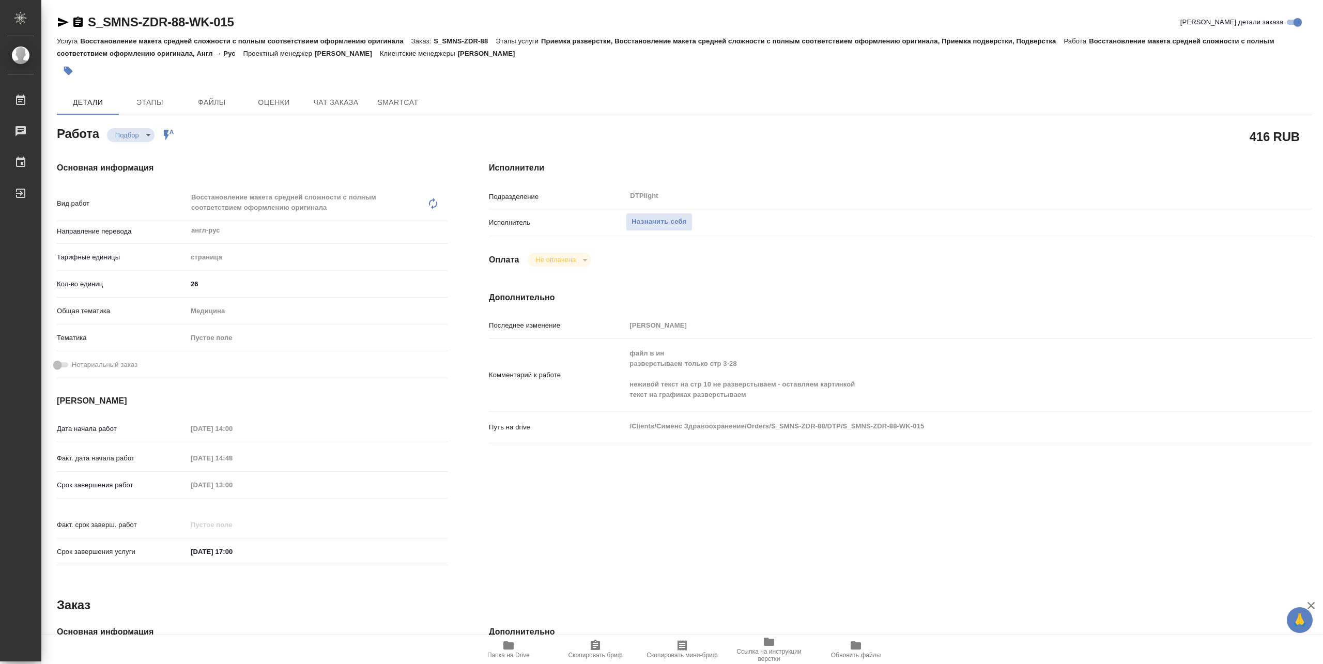
type textarea "x"
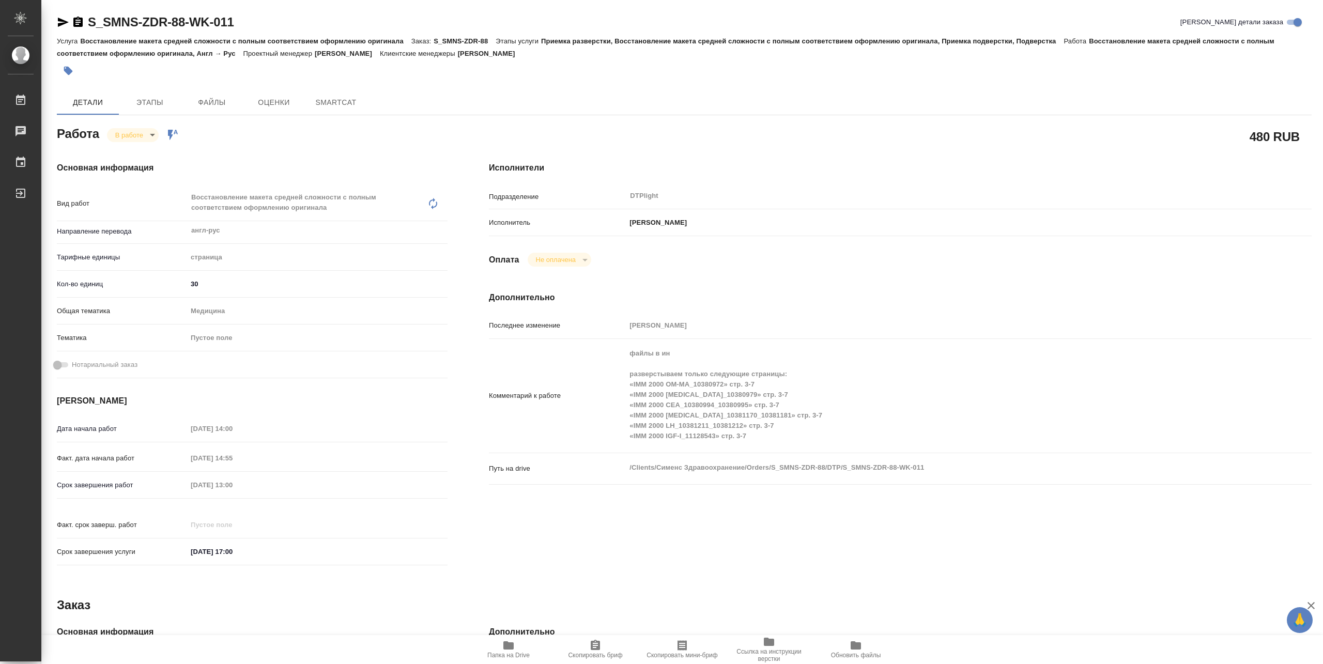
type textarea "x"
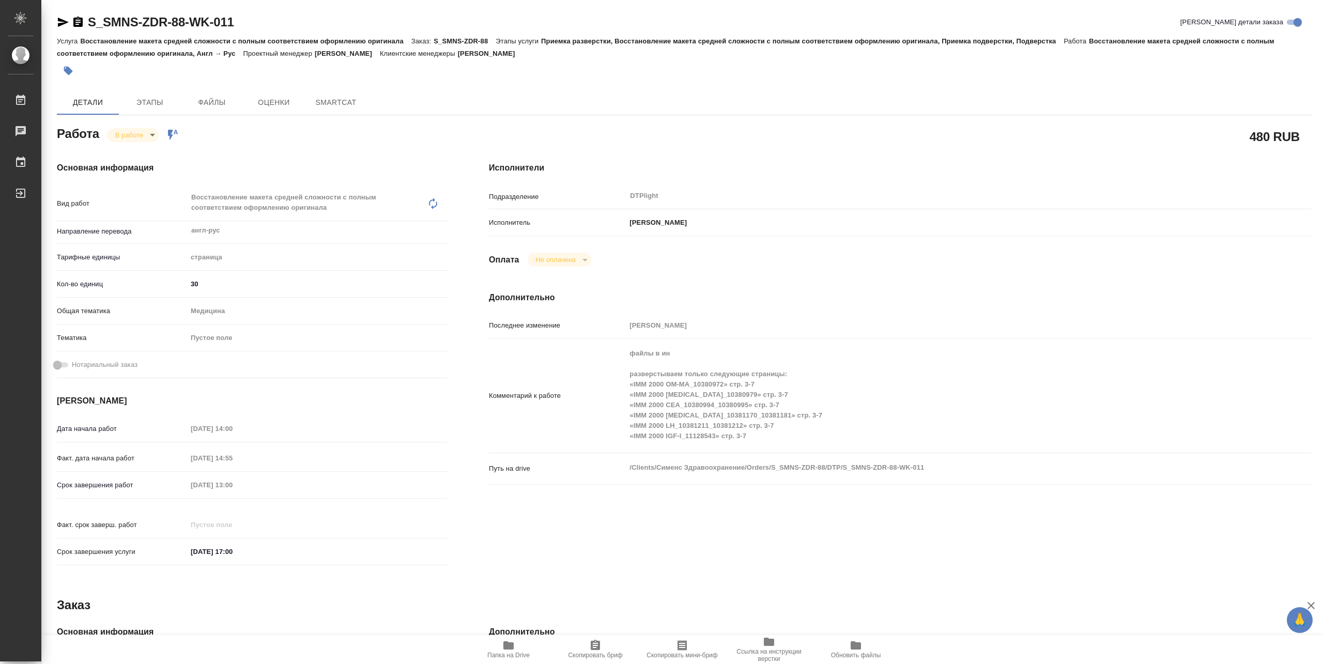
type textarea "x"
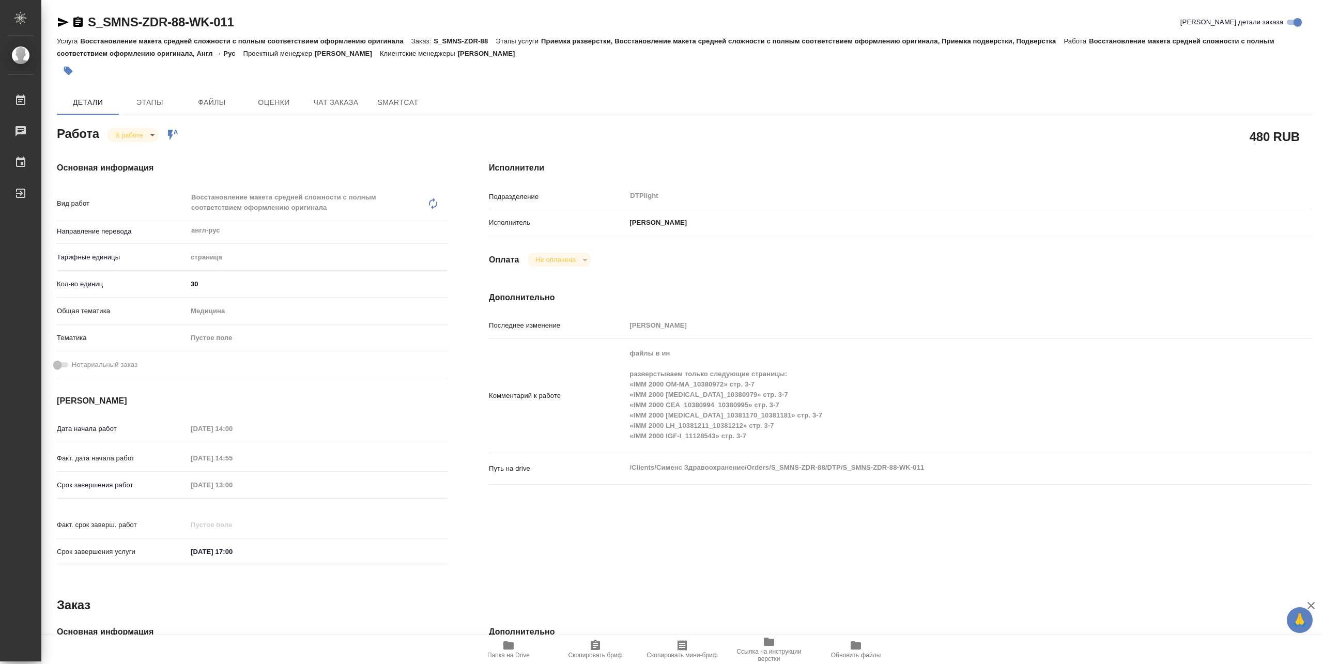
type textarea "x"
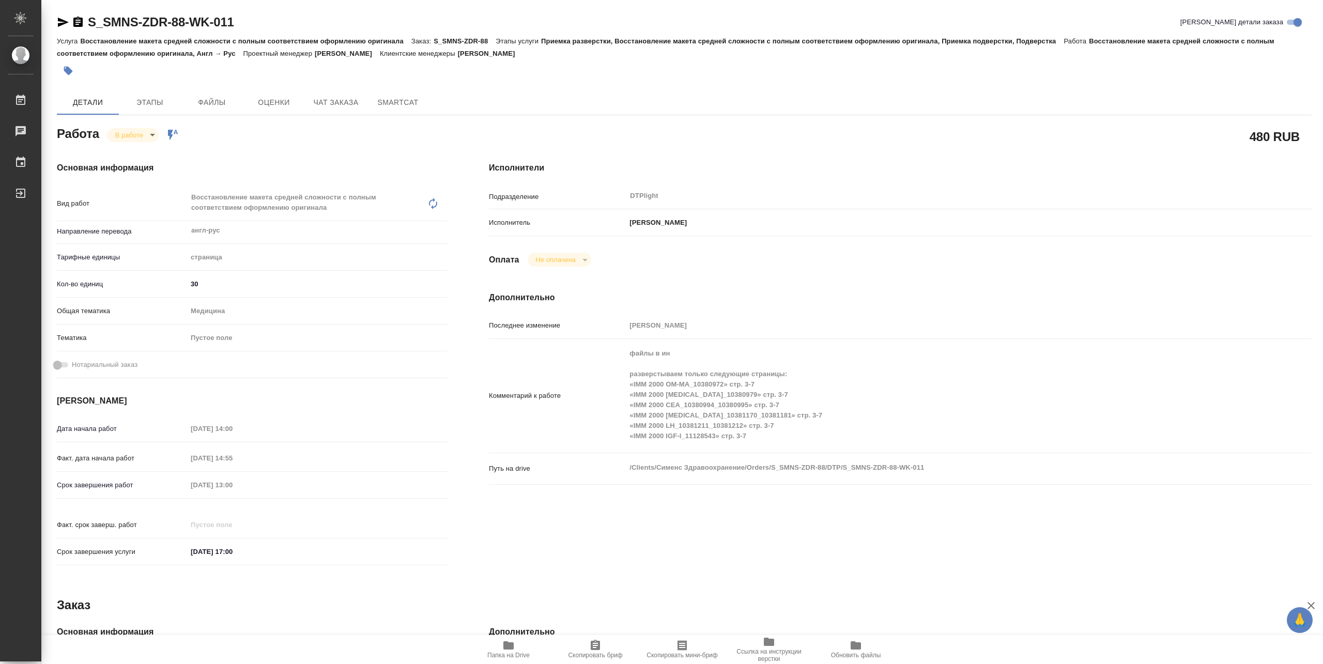
type textarea "x"
